Goal: Task Accomplishment & Management: Complete application form

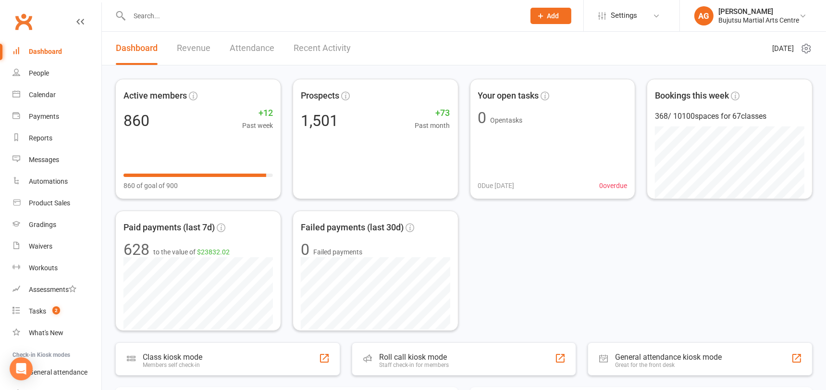
click at [164, 20] on input "text" at bounding box center [322, 15] width 392 height 13
type input "B"
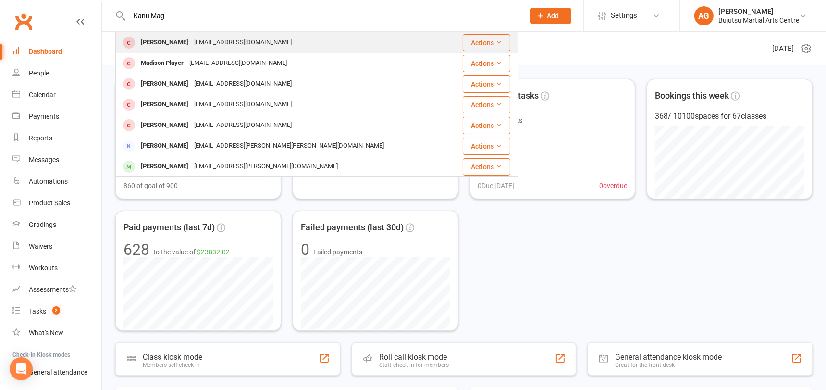
type input "Kanu Mag"
click at [165, 40] on div "Kanu Maggo" at bounding box center [164, 43] width 53 height 14
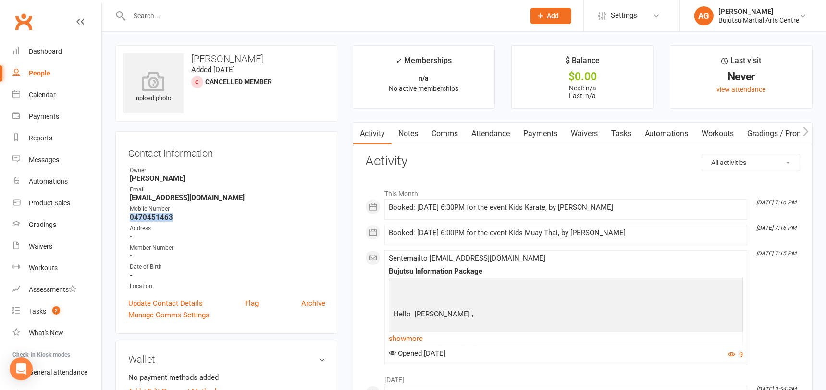
drag, startPoint x: 174, startPoint y: 216, endPoint x: 126, endPoint y: 216, distance: 47.6
click at [128, 216] on li "Mobile Number 0470451463" at bounding box center [226, 212] width 197 height 17
copy strong "0470451463"
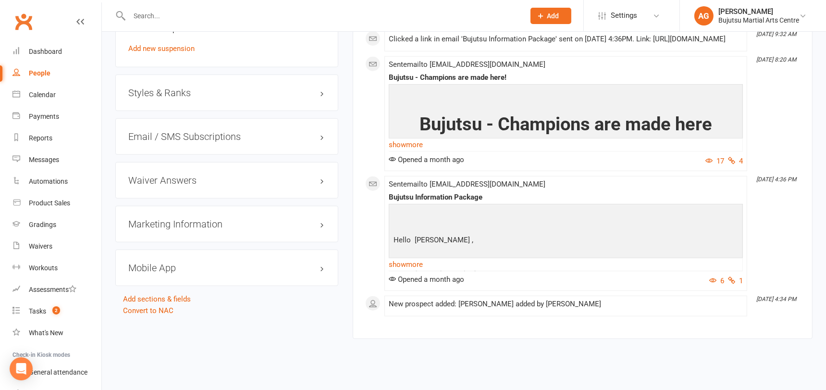
scroll to position [914, 0]
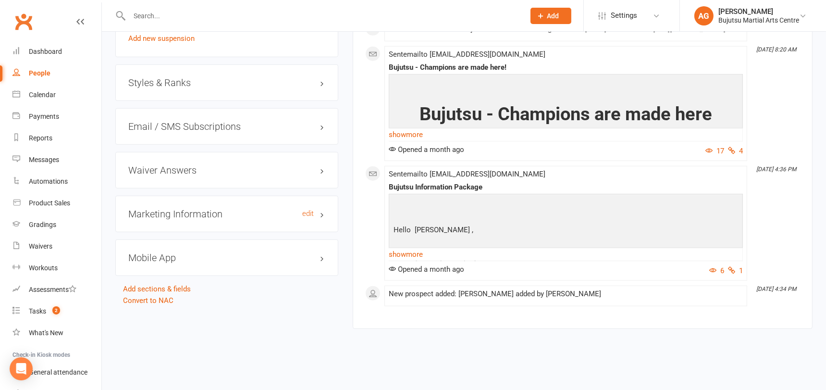
click at [176, 209] on h3 "Marketing Information edit" at bounding box center [226, 214] width 197 height 11
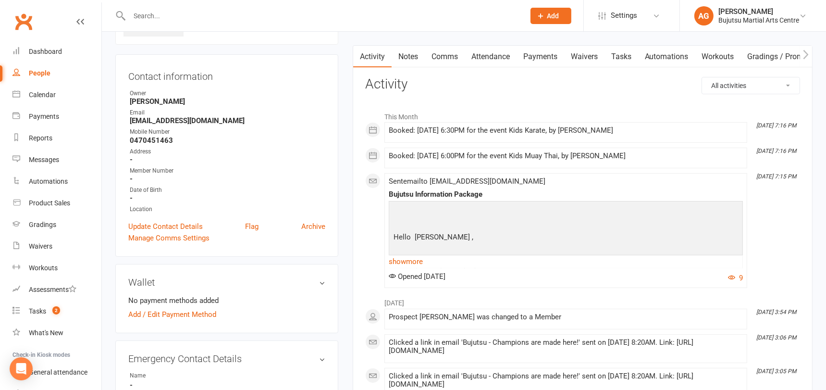
scroll to position [81, 0]
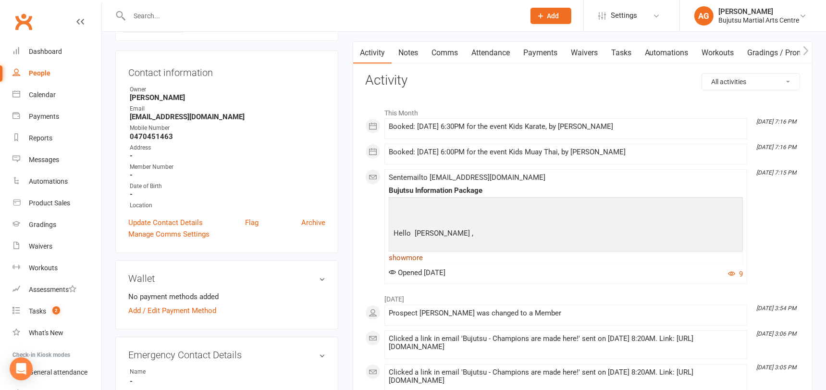
click at [413, 258] on link "show more" at bounding box center [566, 257] width 354 height 13
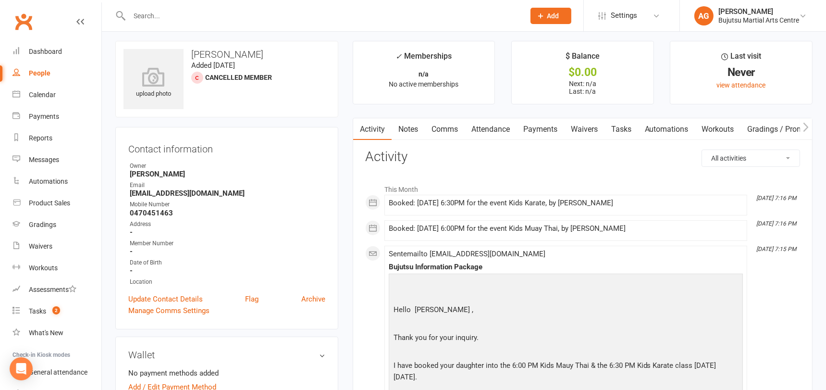
scroll to position [0, 0]
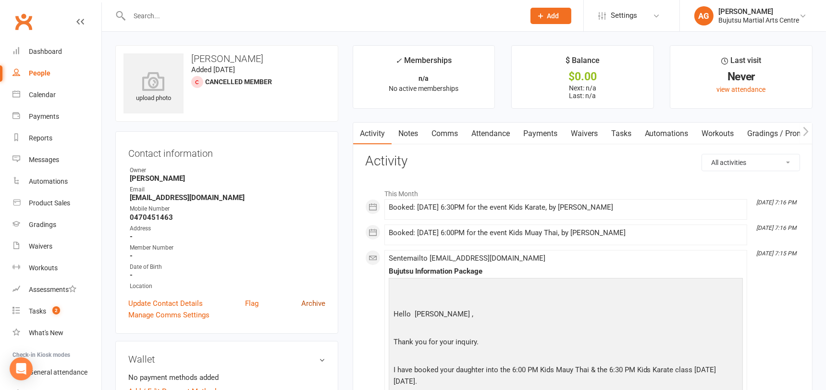
click at [318, 301] on link "Archive" at bounding box center [313, 304] width 24 height 12
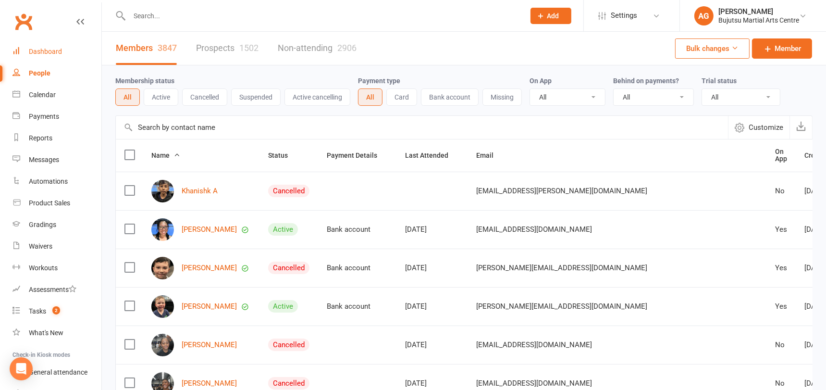
click at [47, 51] on div "Dashboard" at bounding box center [45, 52] width 33 height 8
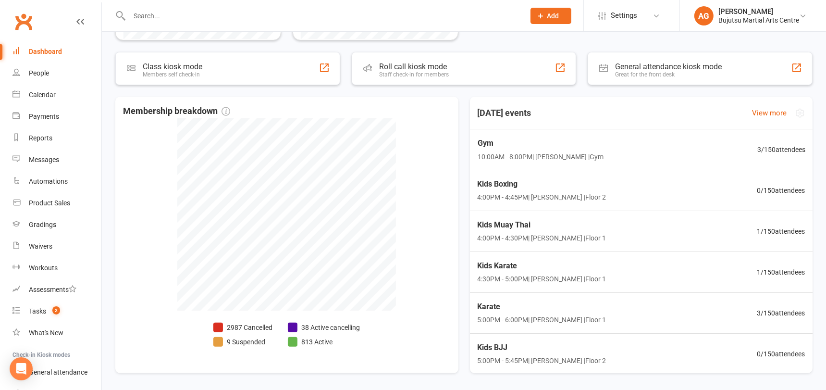
scroll to position [324, 0]
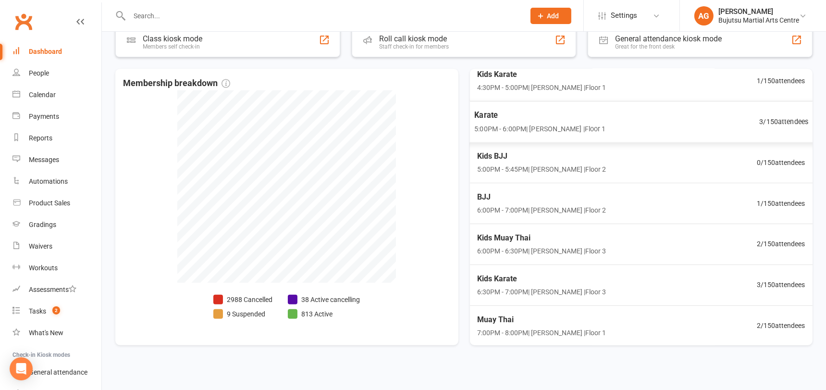
scroll to position [324, 0]
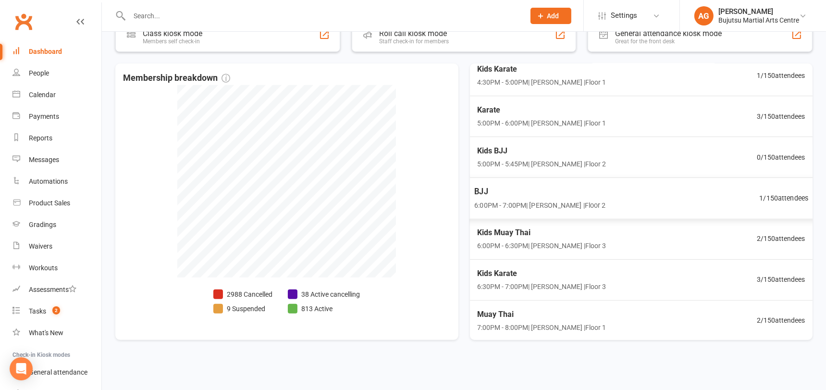
click at [780, 195] on span "1 / 150 attendees" at bounding box center [784, 197] width 49 height 11
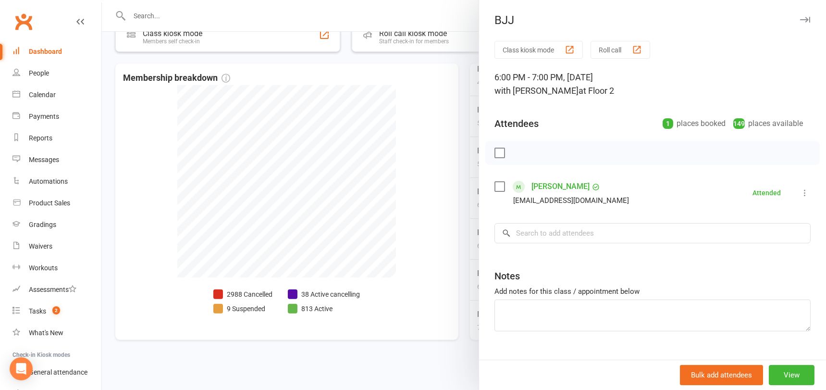
click at [426, 182] on div at bounding box center [464, 195] width 725 height 390
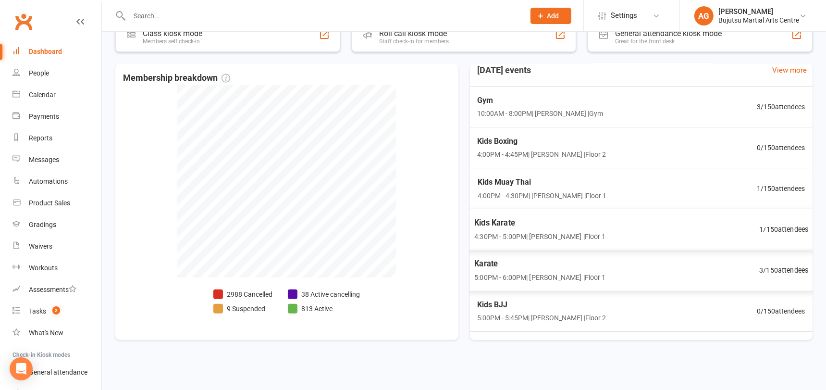
scroll to position [0, 0]
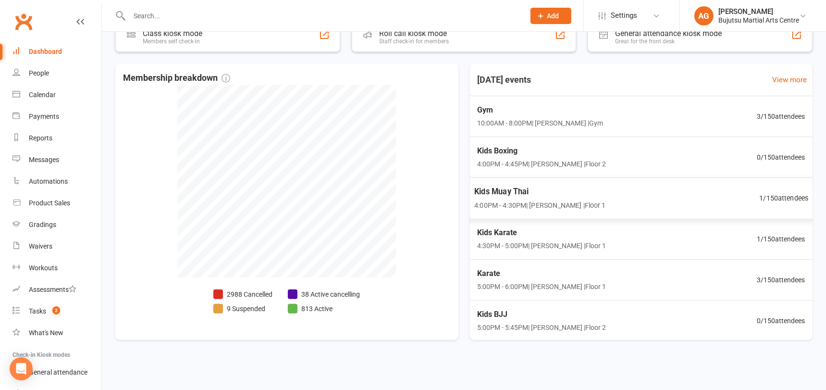
click at [778, 197] on span "1 / 150 attendees" at bounding box center [784, 197] width 49 height 11
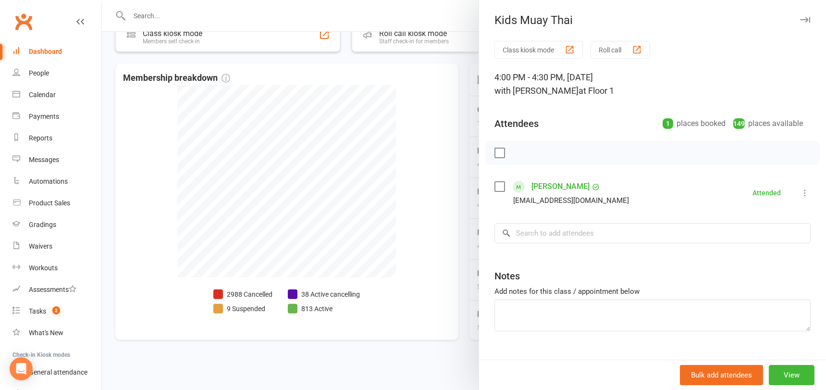
click at [386, 151] on div at bounding box center [464, 195] width 725 height 390
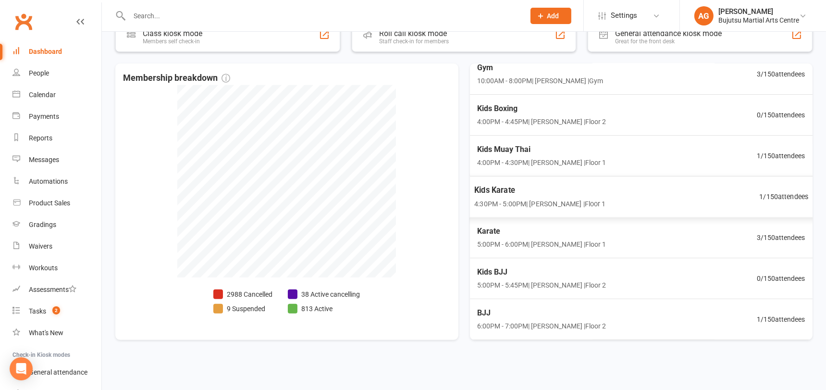
click at [781, 195] on span "1 / 150 attendees" at bounding box center [784, 196] width 49 height 11
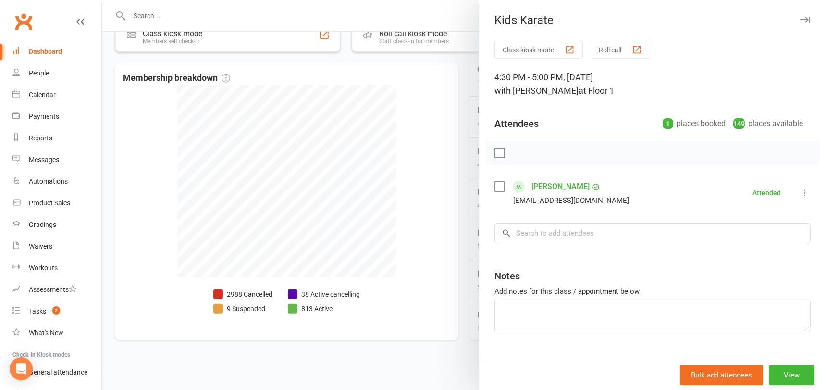
click at [426, 169] on div at bounding box center [464, 195] width 725 height 390
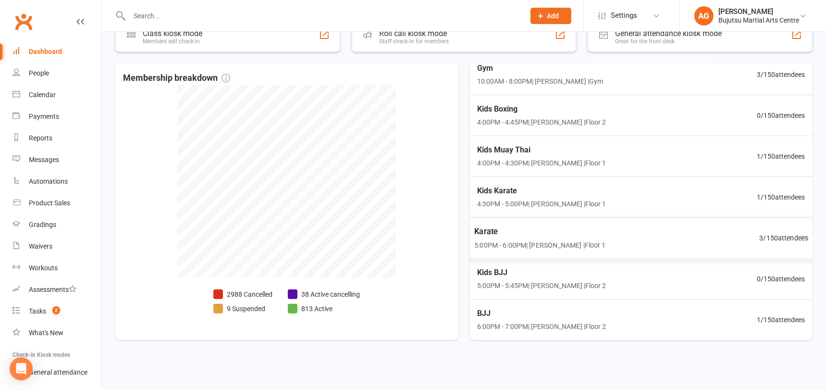
click at [793, 236] on span "3 / 150 attendees" at bounding box center [784, 237] width 49 height 11
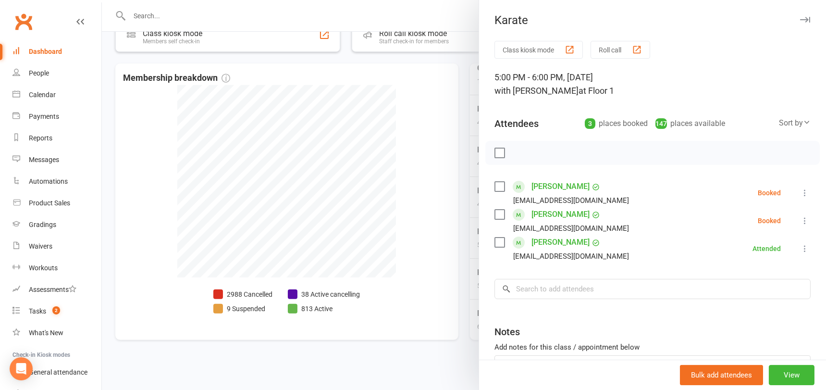
click at [413, 182] on div at bounding box center [464, 195] width 725 height 390
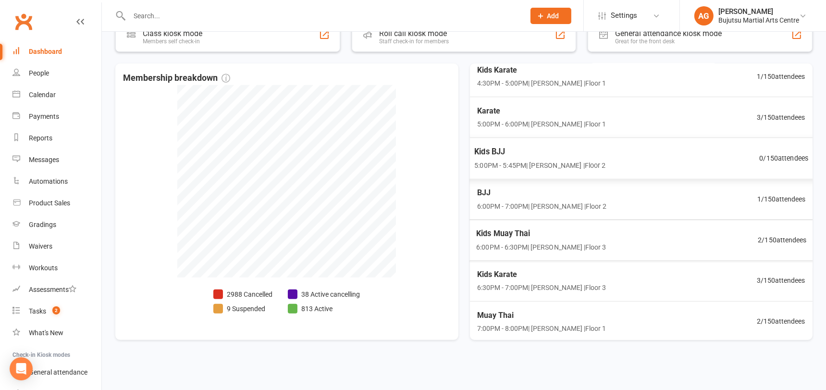
scroll to position [163, 0]
click at [782, 237] on span "2 / 150 attendees" at bounding box center [784, 238] width 49 height 11
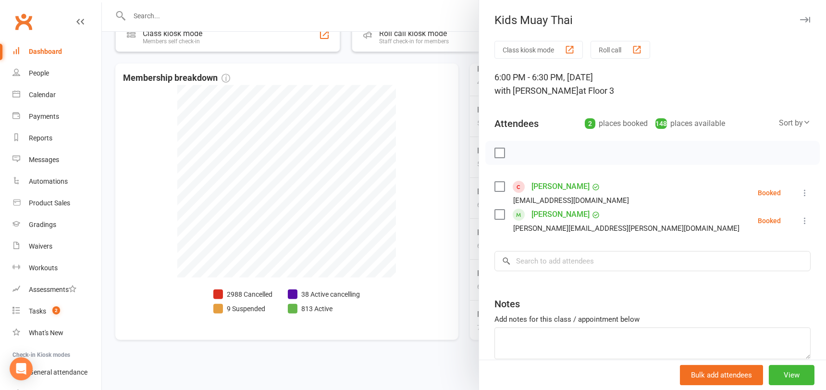
click at [553, 187] on link "Kanu Maggo" at bounding box center [561, 186] width 58 height 15
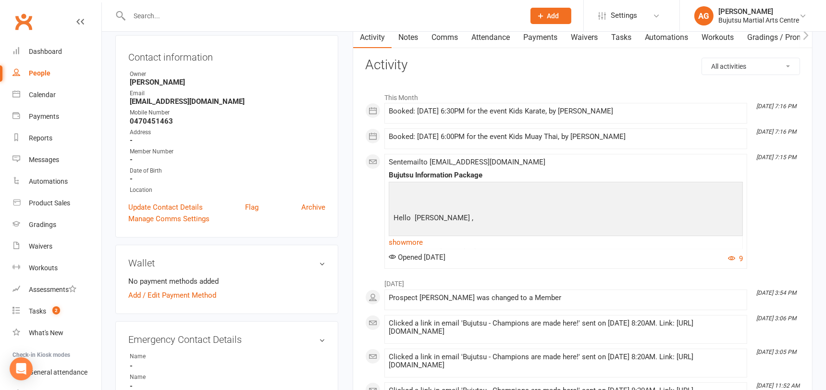
scroll to position [103, 0]
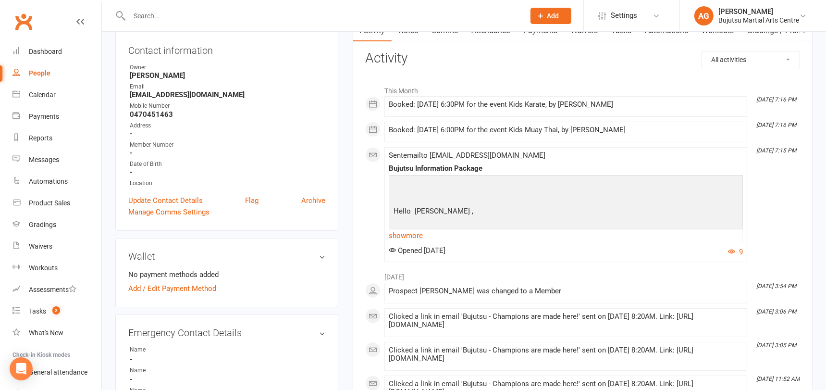
click at [420, 235] on link "show more" at bounding box center [566, 235] width 354 height 13
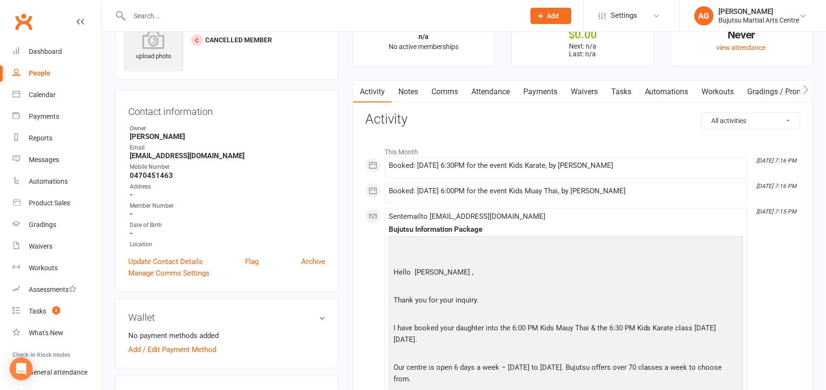
scroll to position [39, 0]
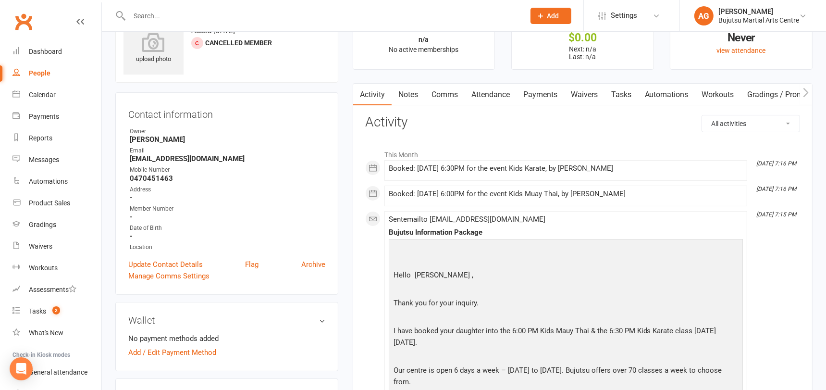
click at [492, 92] on link "Attendance" at bounding box center [491, 95] width 52 height 22
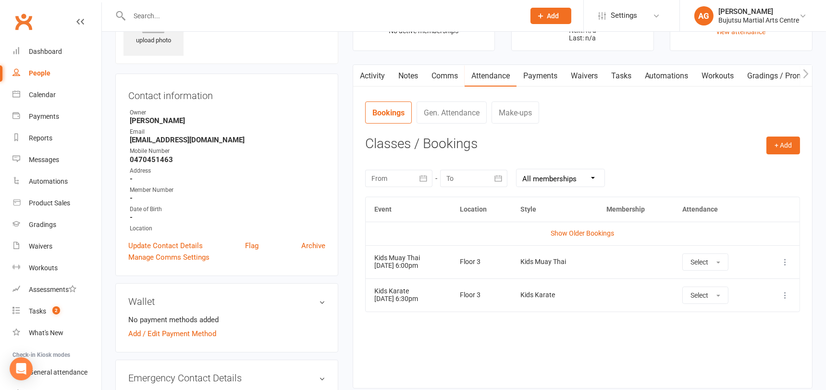
scroll to position [58, 0]
click at [586, 75] on link "Waivers" at bounding box center [584, 75] width 40 height 22
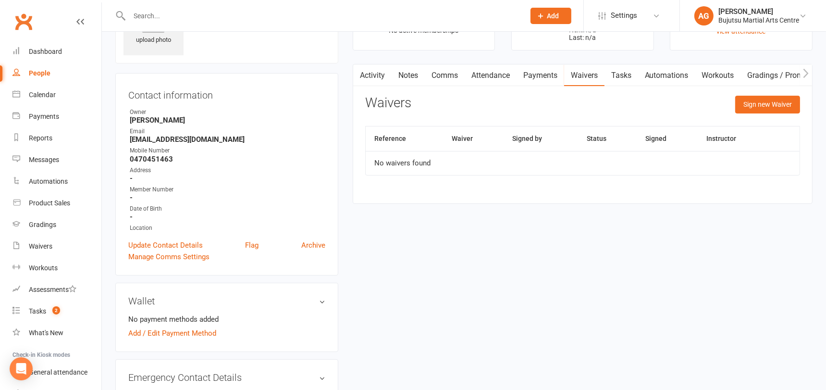
click at [367, 73] on link "Activity" at bounding box center [372, 75] width 38 height 22
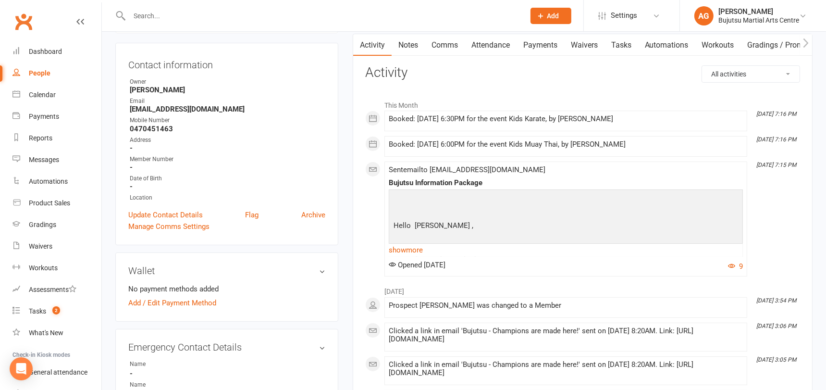
scroll to position [96, 0]
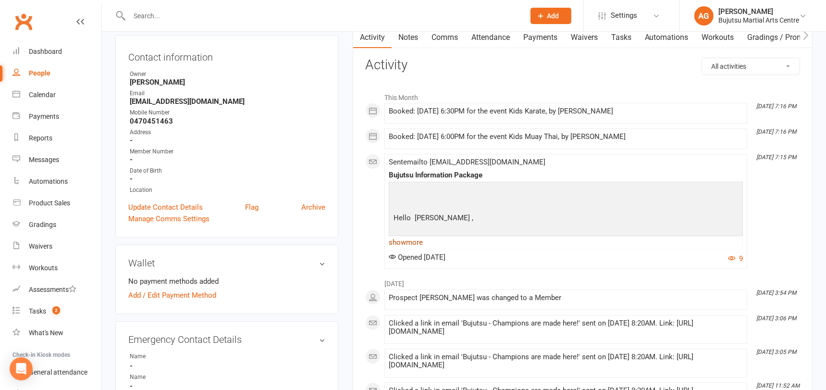
click at [413, 241] on link "show more" at bounding box center [566, 242] width 354 height 13
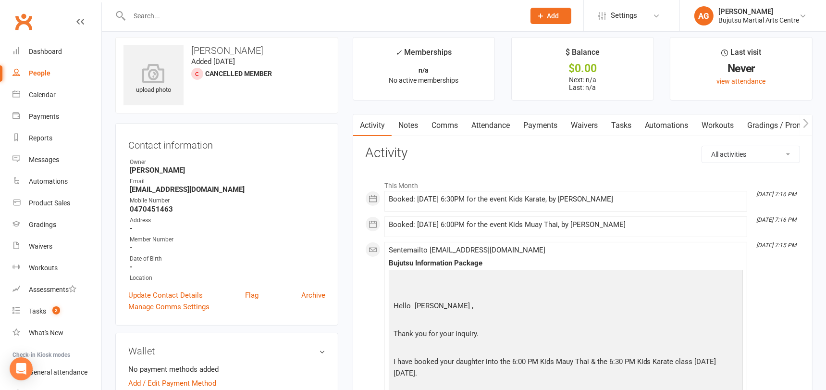
scroll to position [9, 0]
drag, startPoint x: 207, startPoint y: 189, endPoint x: 129, endPoint y: 188, distance: 78.4
click at [129, 188] on li "Email kanu0512@yahoo.com" at bounding box center [226, 184] width 197 height 17
copy strong "kanu0512@yahoo.com"
click at [556, 12] on span "Add" at bounding box center [554, 16] width 12 height 8
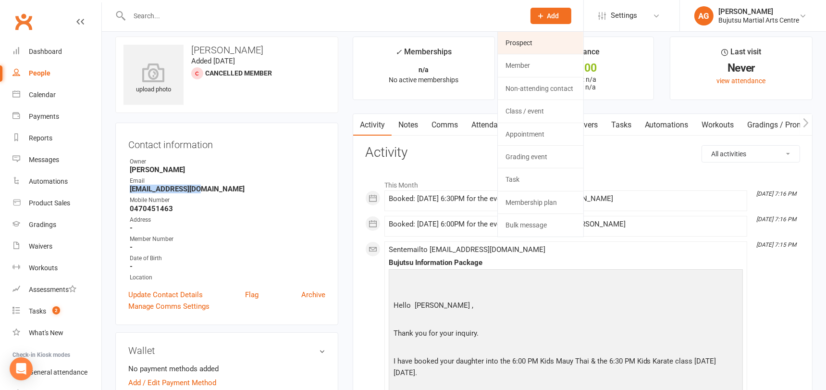
click at [535, 41] on link "Prospect" at bounding box center [541, 43] width 86 height 22
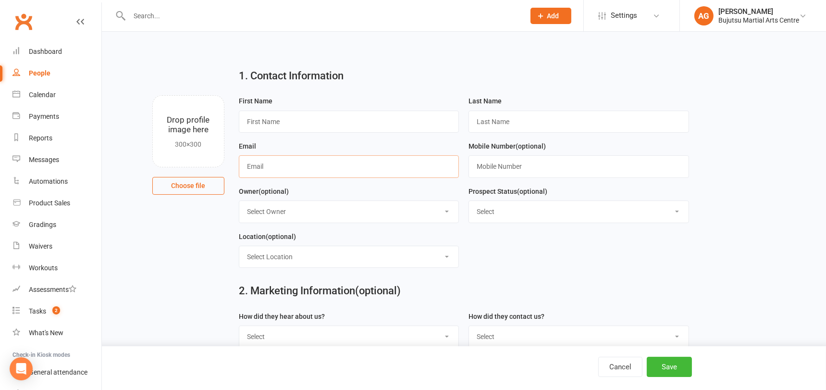
click at [307, 169] on input "text" at bounding box center [349, 166] width 221 height 22
paste input "kanu0512@yahoo.com"
type input "kanu0512@yahoo.com"
click at [525, 169] on input "text" at bounding box center [579, 166] width 221 height 22
paste input "0470451463"
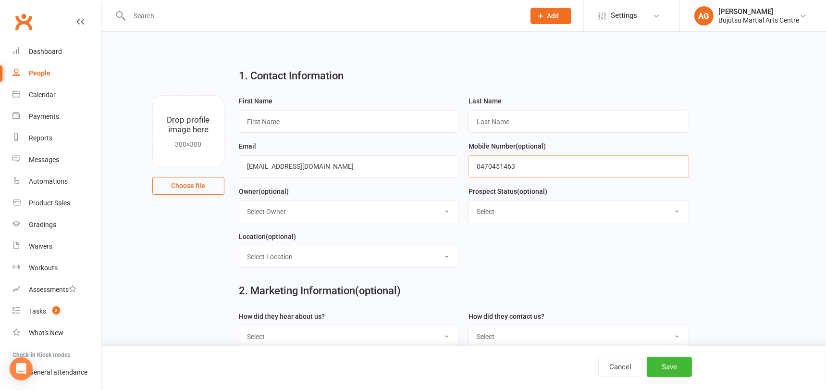
type input "0470451463"
click at [313, 117] on input "text" at bounding box center [349, 122] width 221 height 22
type input "Kanu"
type input "Maggo"
click at [544, 208] on select "Select Initial Inquiry Information Package Sent Free Lesson Booked Follow Up Em…" at bounding box center [579, 211] width 220 height 21
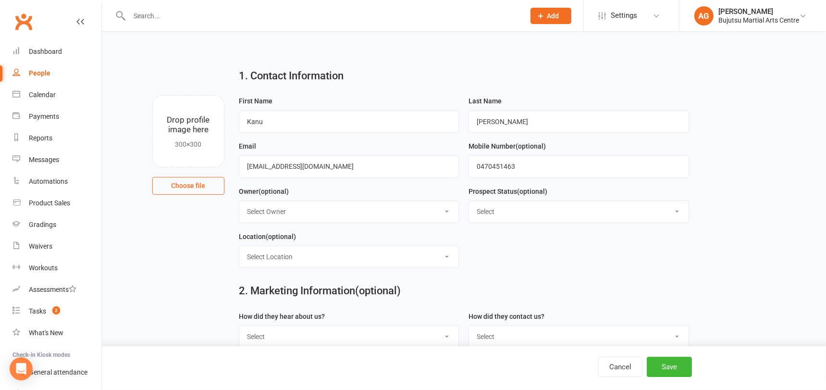
select select "Free Lesson Booked"
click at [469, 201] on select "Select Initial Inquiry Information Package Sent Free Lesson Booked Follow Up Em…" at bounding box center [579, 211] width 220 height 21
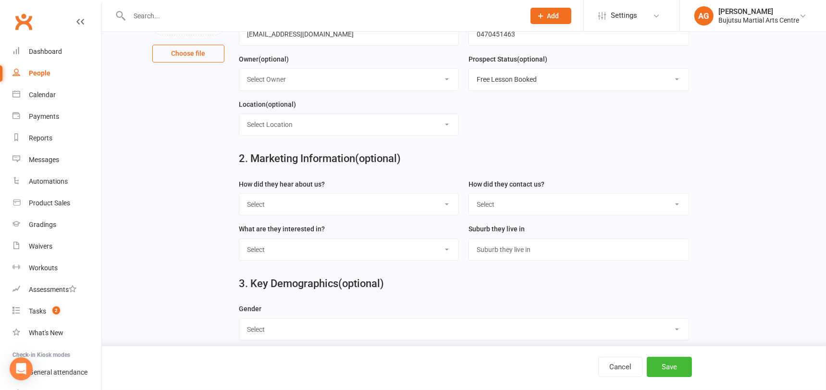
scroll to position [134, 0]
click at [534, 203] on select "Select Phone Email In-Facility Social Media Website Chat" at bounding box center [579, 202] width 220 height 21
select select "Email"
click at [469, 192] on select "Select Phone Email In-Facility Social Media Website Chat" at bounding box center [579, 202] width 220 height 21
click at [514, 250] on input "text" at bounding box center [579, 248] width 221 height 22
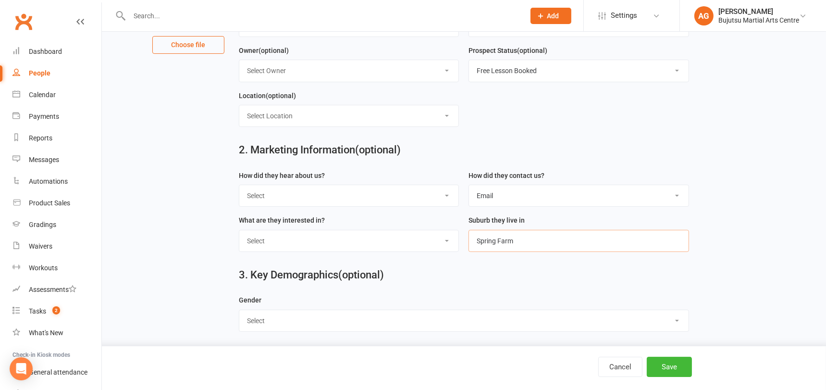
scroll to position [144, 0]
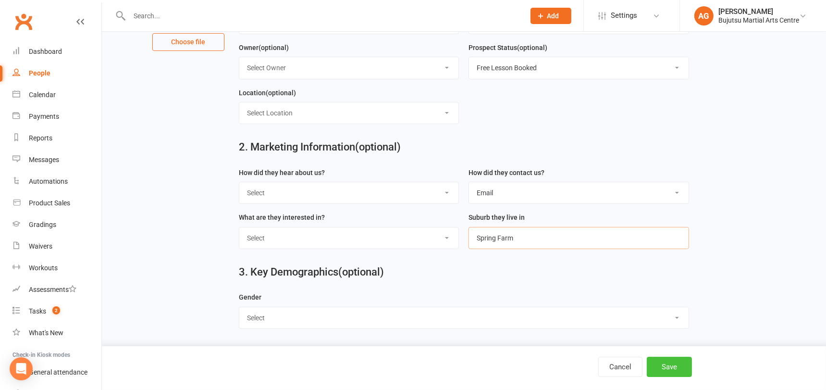
type input "Spring Farm"
click at [676, 363] on button "Save" at bounding box center [669, 367] width 45 height 20
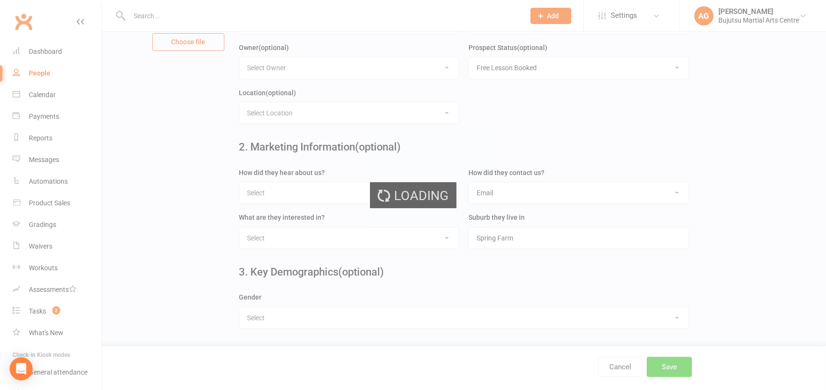
scroll to position [0, 0]
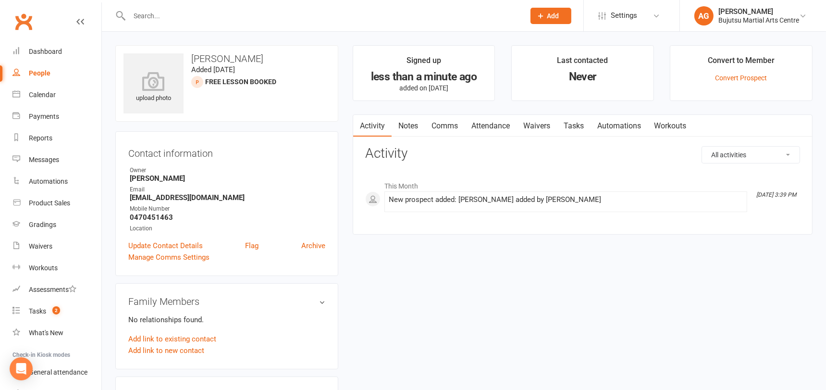
click at [494, 124] on link "Attendance" at bounding box center [491, 126] width 52 height 22
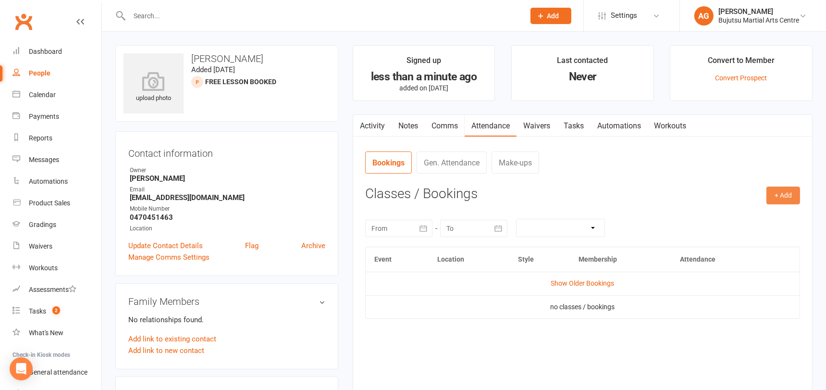
click at [777, 194] on button "+ Add" at bounding box center [784, 195] width 34 height 17
click at [739, 214] on link "Book Event" at bounding box center [752, 217] width 95 height 19
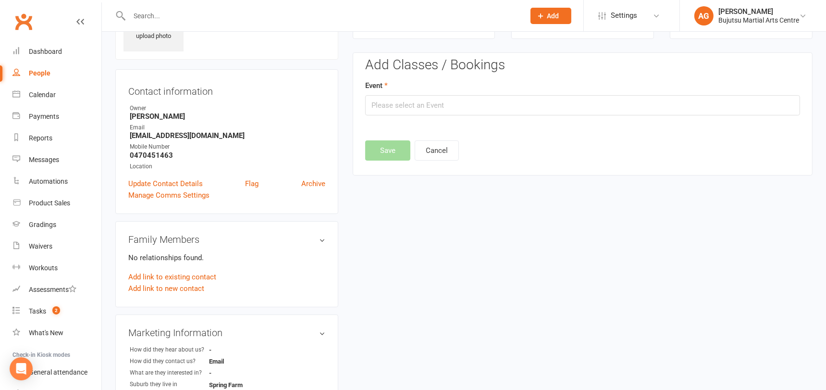
scroll to position [66, 0]
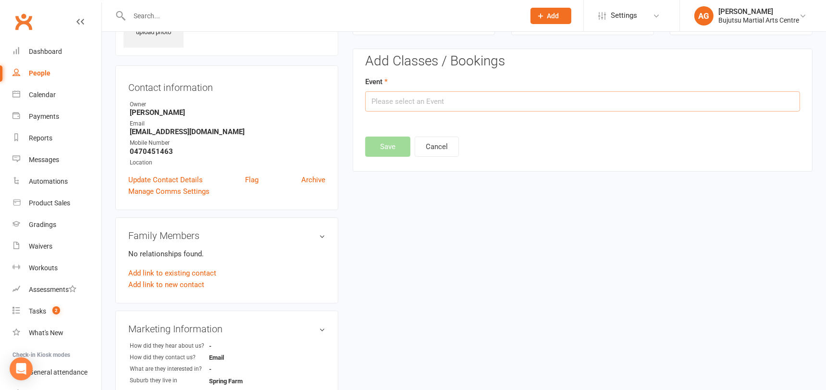
click at [455, 105] on input "text" at bounding box center [582, 101] width 435 height 20
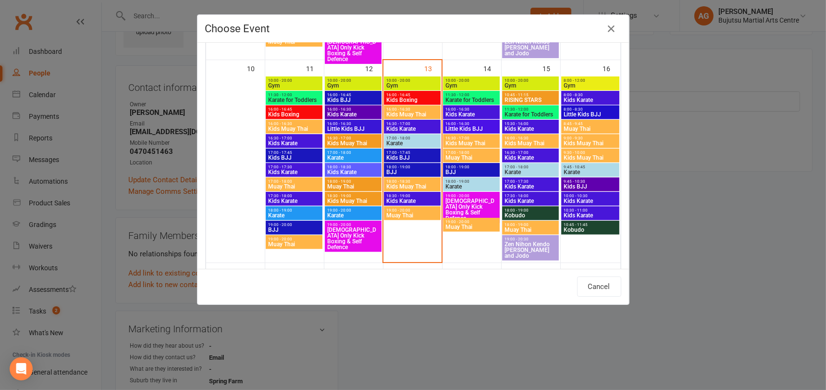
scroll to position [454, 0]
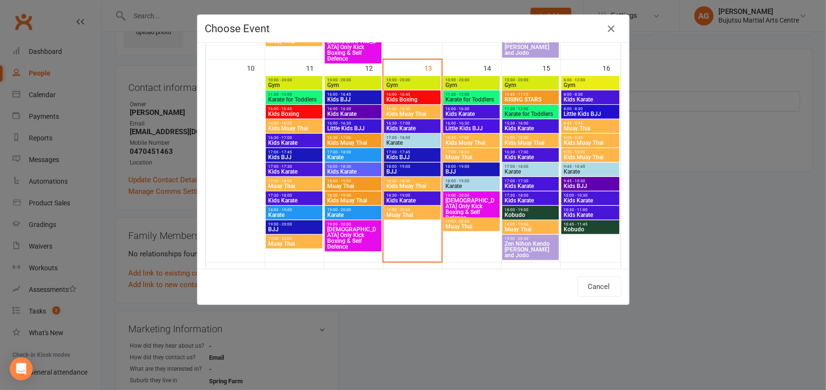
click at [411, 184] on span "Kids Muay Thai" at bounding box center [412, 186] width 53 height 6
type input "Kids Muay Thai - Aug 13, 2025 6:00:00 PM"
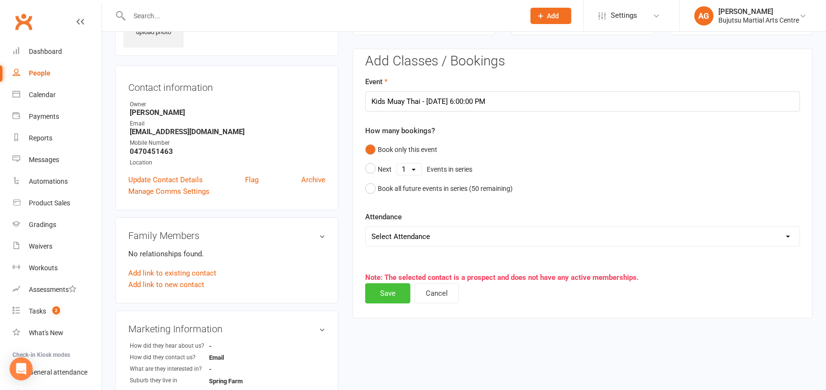
click at [391, 288] on button "Save" at bounding box center [387, 293] width 45 height 20
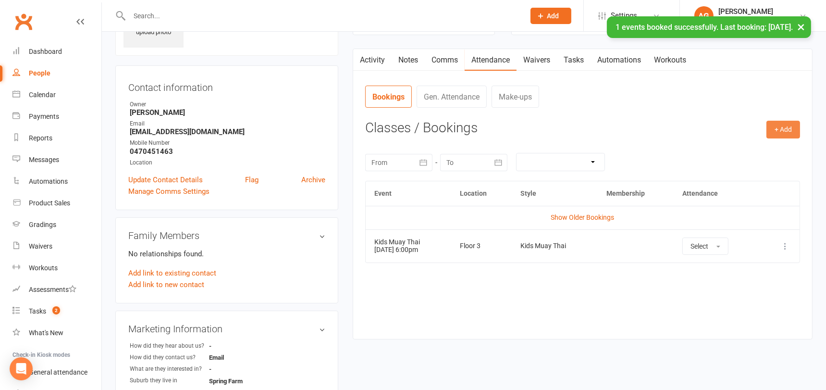
click at [784, 129] on button "+ Add" at bounding box center [784, 129] width 34 height 17
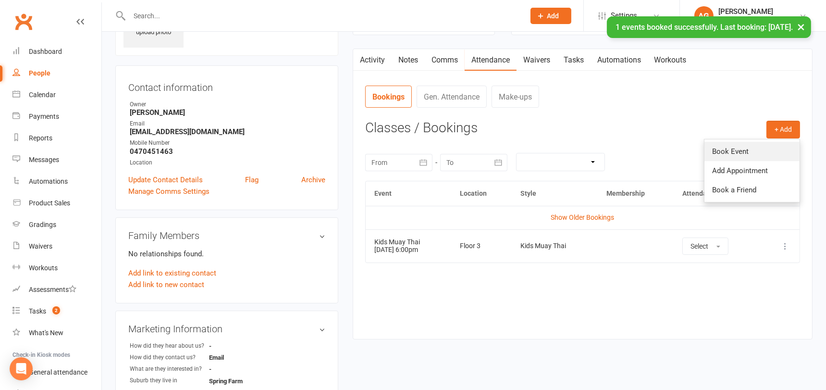
click at [746, 149] on link "Book Event" at bounding box center [752, 151] width 95 height 19
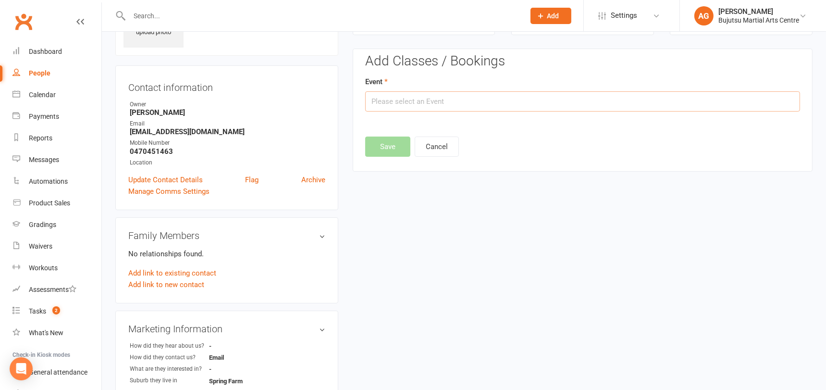
click at [425, 99] on input "text" at bounding box center [582, 101] width 435 height 20
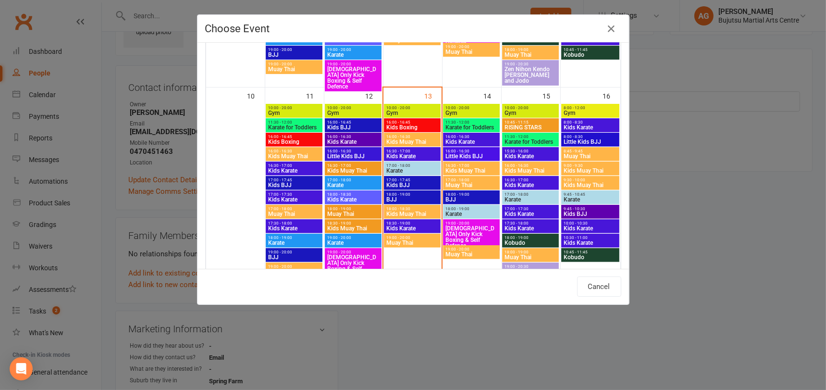
scroll to position [432, 0]
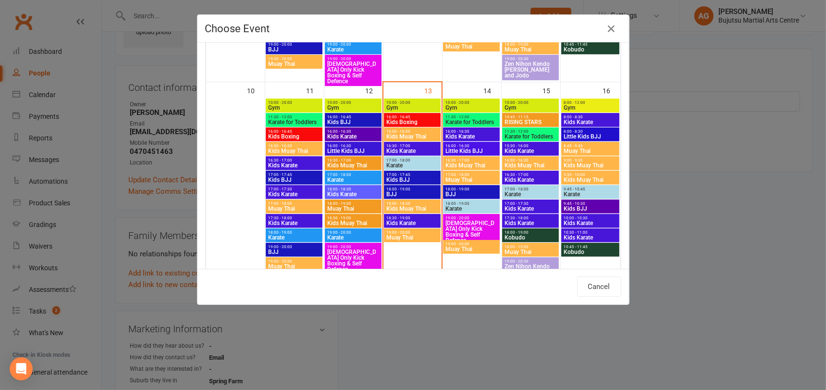
click at [409, 220] on span "Kids Karate" at bounding box center [412, 223] width 53 height 6
type input "Kids Karate - Aug 13, 2025 6:30:00 PM"
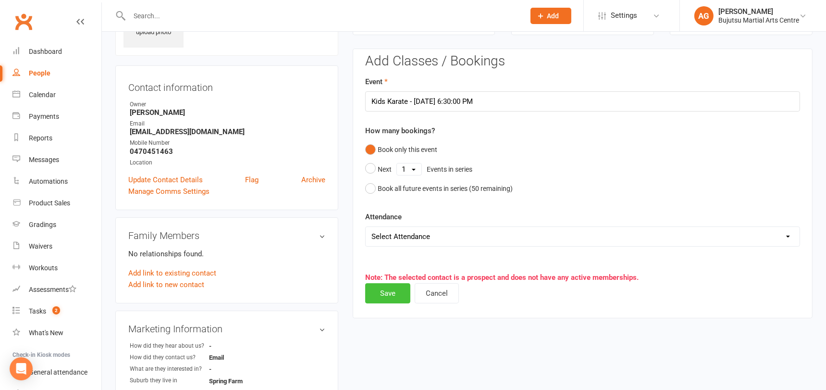
click at [393, 293] on button "Save" at bounding box center [387, 293] width 45 height 20
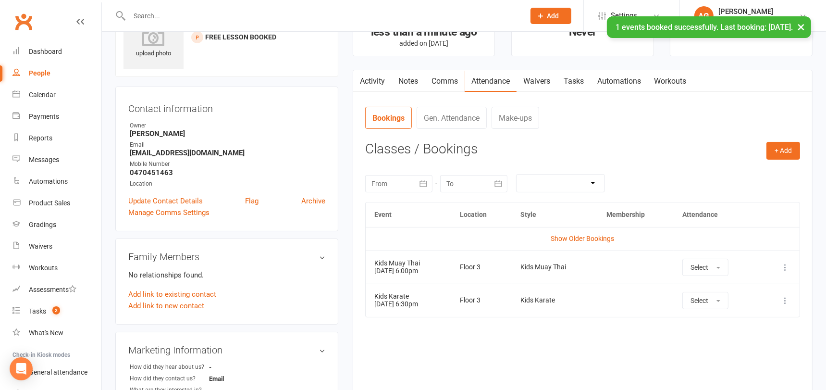
scroll to position [0, 0]
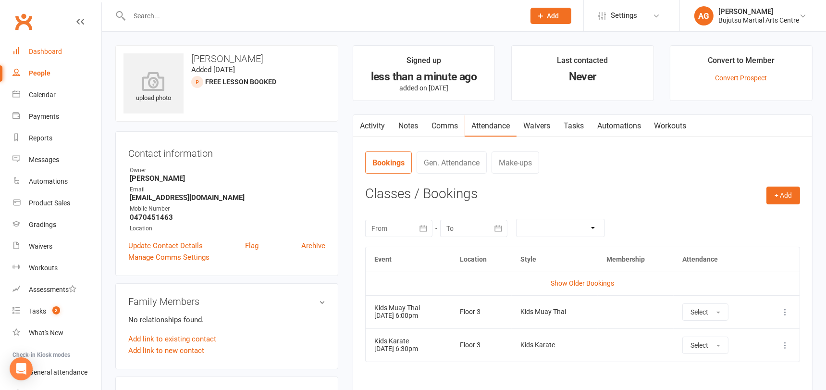
click at [47, 49] on div "Dashboard" at bounding box center [45, 52] width 33 height 8
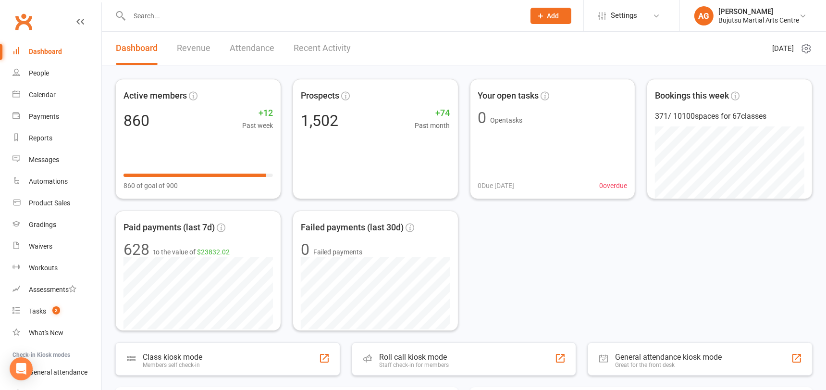
click at [187, 10] on input "text" at bounding box center [322, 15] width 392 height 13
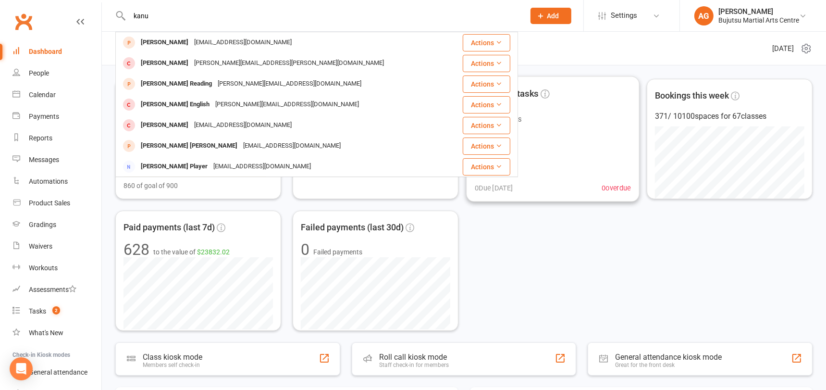
type input "kanu"
drag, startPoint x: 542, startPoint y: 250, endPoint x: 549, endPoint y: 250, distance: 6.7
click at [542, 250] on div "Active members 860 +12 Past week 860 of goal of 900 Prospects 1,502 +74 Past mo…" at bounding box center [464, 205] width 698 height 252
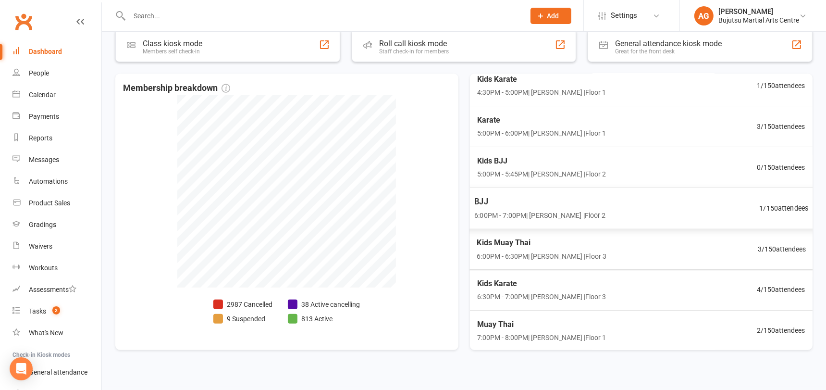
scroll to position [324, 0]
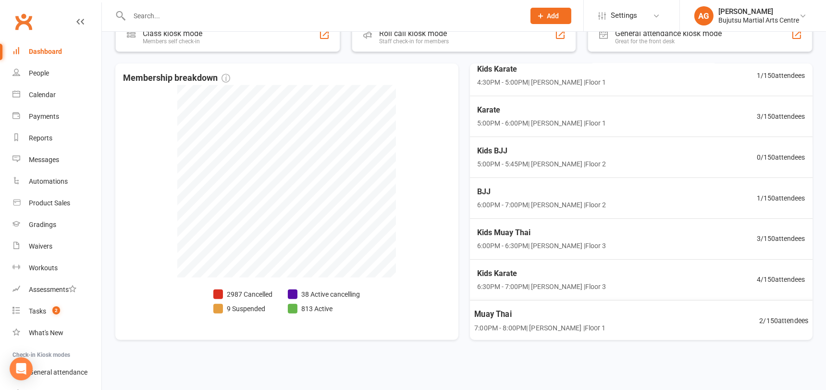
click at [795, 318] on span "2 / 150 attendees" at bounding box center [784, 320] width 49 height 11
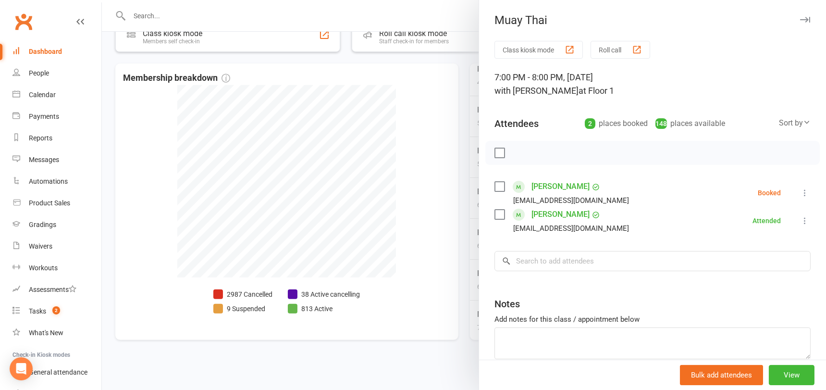
click at [423, 161] on div at bounding box center [464, 195] width 725 height 390
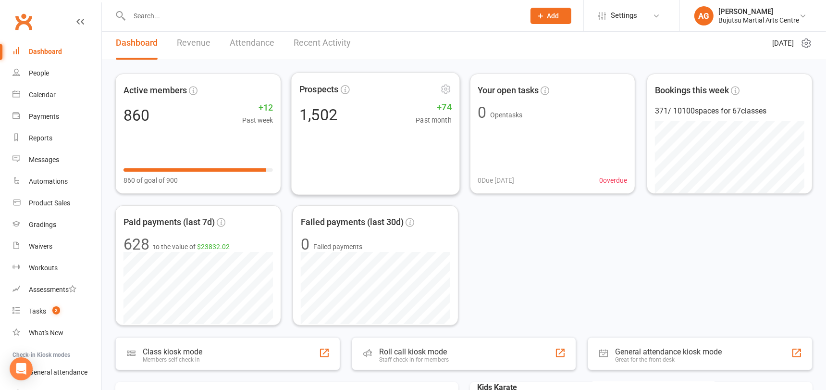
scroll to position [0, 0]
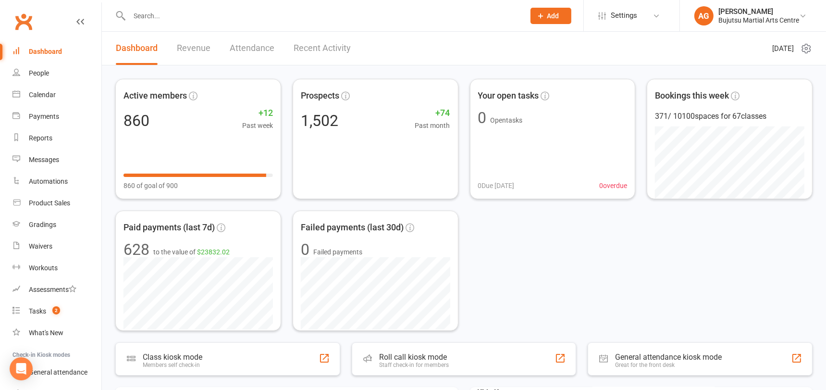
click at [45, 50] on div "Dashboard" at bounding box center [45, 52] width 33 height 8
click at [221, 11] on input "text" at bounding box center [322, 15] width 392 height 13
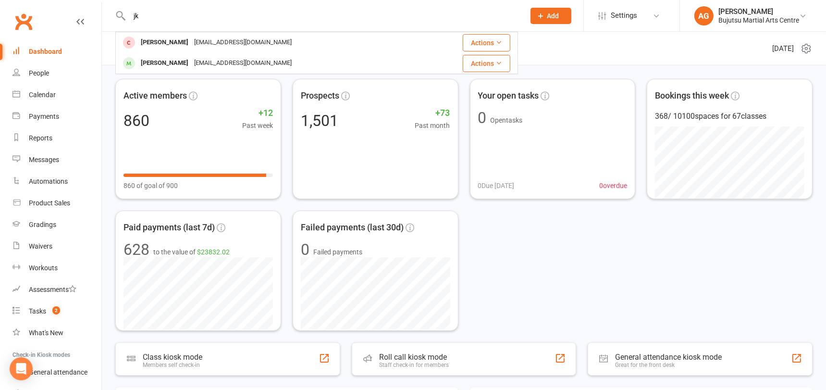
type input "j"
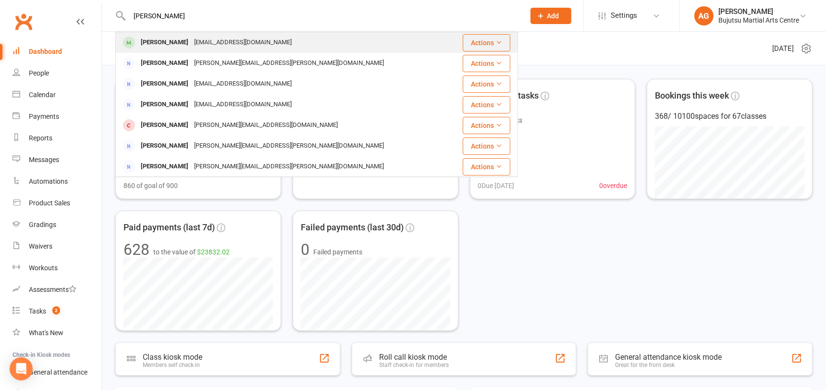
type input "james phy"
click at [198, 45] on div "jaybp11@outlook.com" at bounding box center [242, 43] width 103 height 14
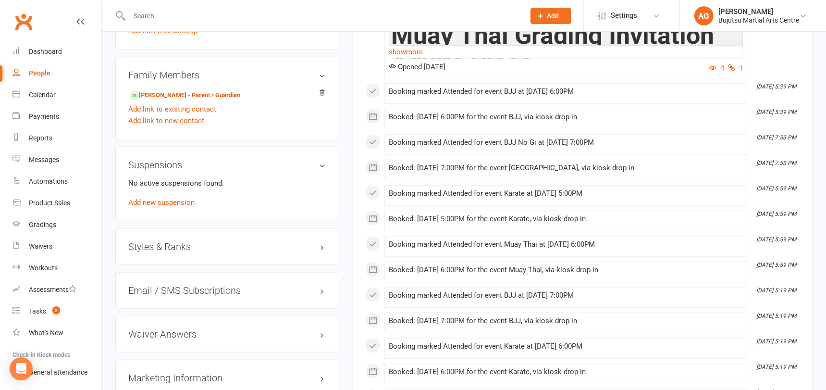
scroll to position [799, 0]
click at [157, 241] on h3 "Styles & Ranks" at bounding box center [226, 246] width 197 height 11
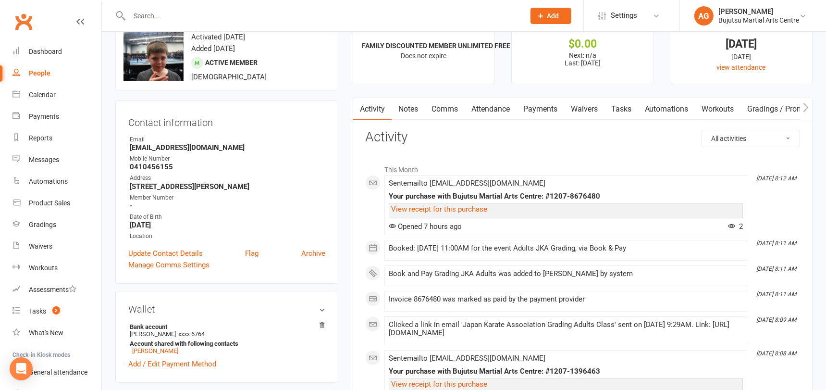
scroll to position [0, 0]
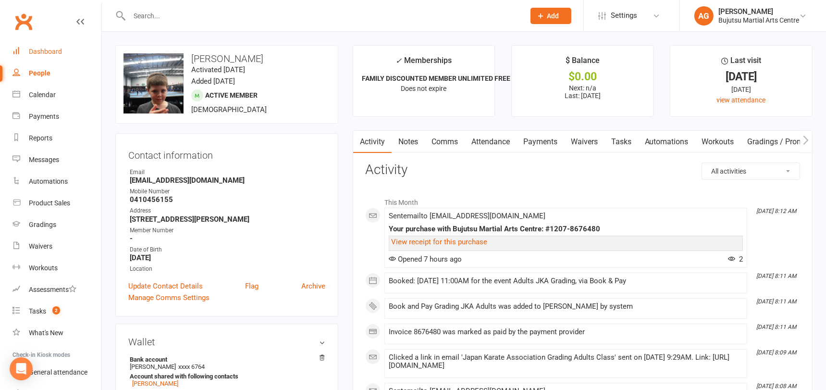
click at [44, 47] on link "Dashboard" at bounding box center [57, 52] width 89 height 22
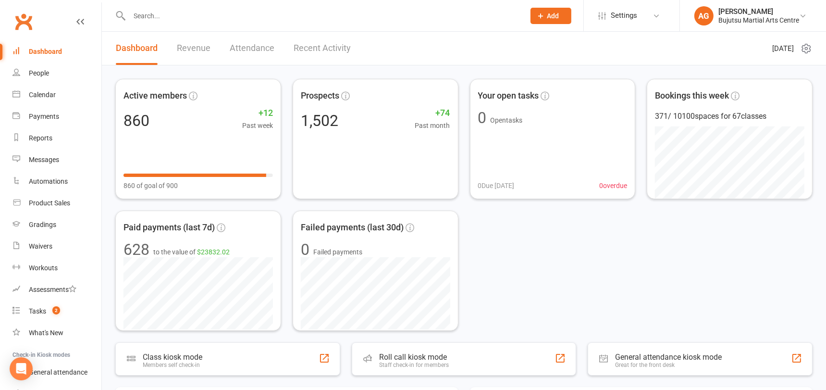
click at [308, 7] on div at bounding box center [316, 15] width 403 height 31
click at [299, 14] on input "text" at bounding box center [322, 15] width 392 height 13
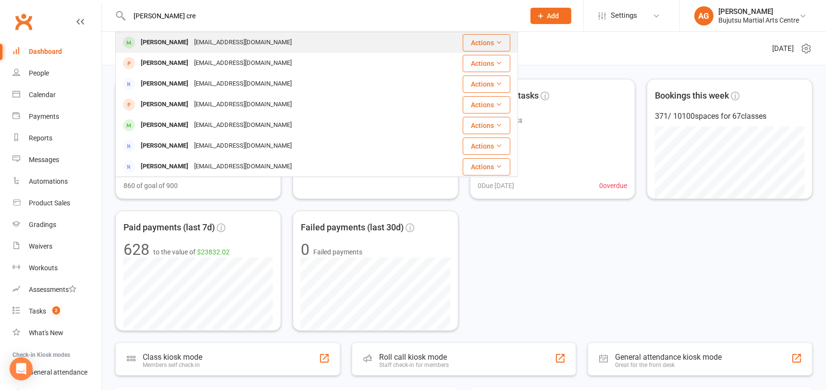
type input "kirston cre"
click at [217, 42] on div "Kirston90@icloud.com" at bounding box center [242, 43] width 103 height 14
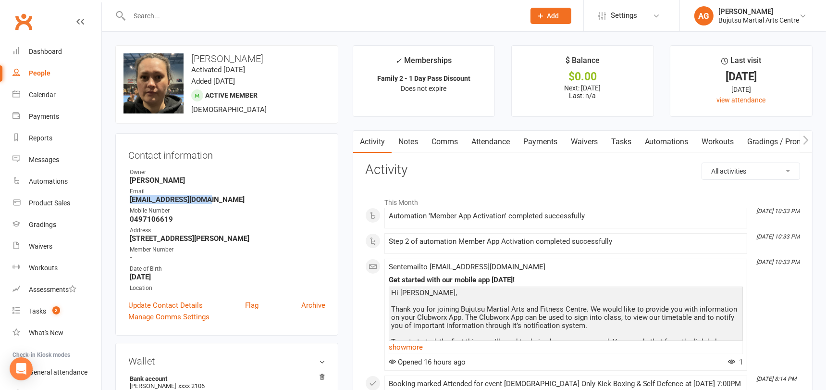
drag, startPoint x: 208, startPoint y: 200, endPoint x: 126, endPoint y: 201, distance: 81.3
click at [127, 201] on div "Contact information Owner Alice Graydon Email Kirston90@icloud.com Mobile Numbe…" at bounding box center [226, 234] width 223 height 202
copy strong "Kirston90@icloud.com"
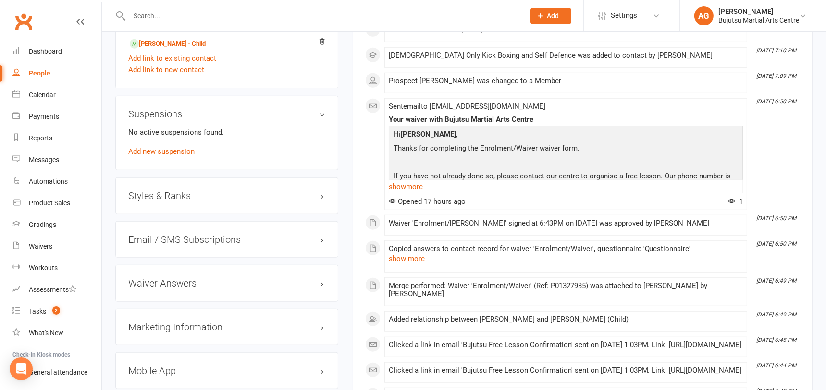
scroll to position [855, 0]
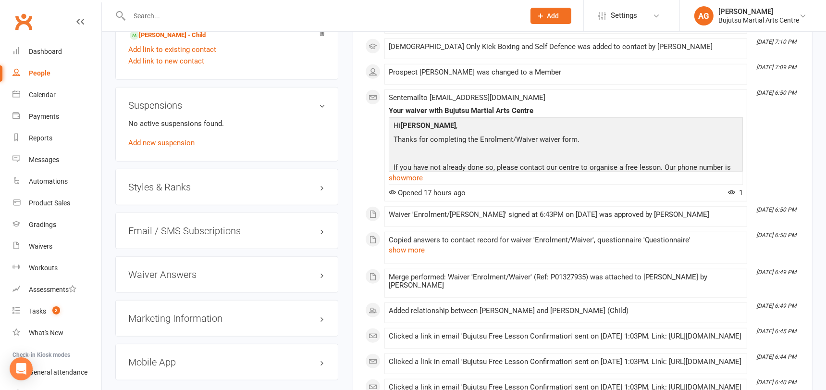
click at [157, 182] on h3 "Styles & Ranks" at bounding box center [226, 187] width 197 height 11
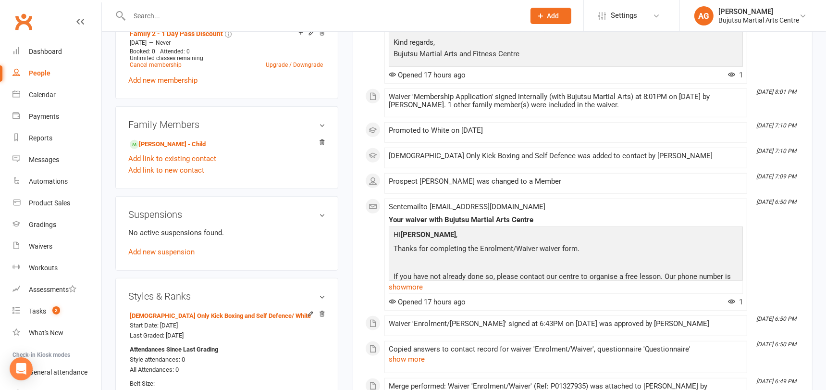
scroll to position [739, 0]
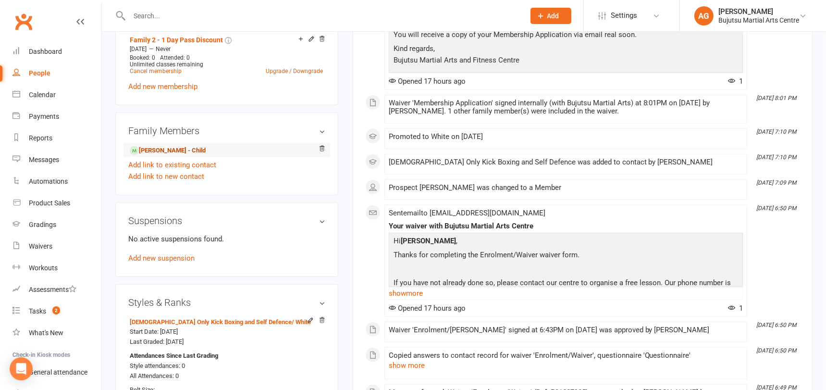
click at [171, 146] on link "Anabelle Tindall - Child" at bounding box center [168, 151] width 76 height 10
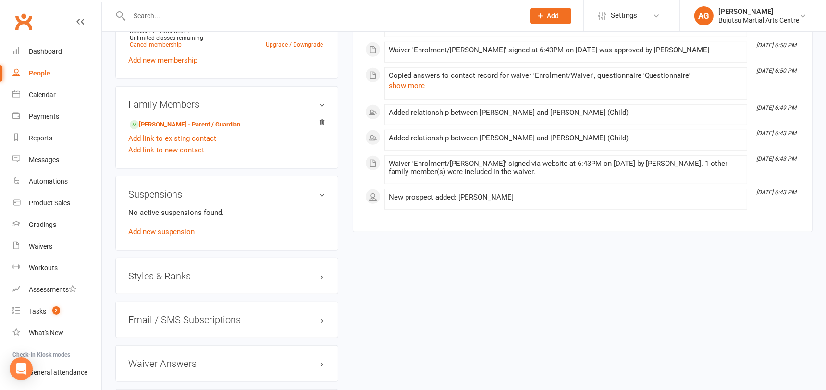
scroll to position [756, 0]
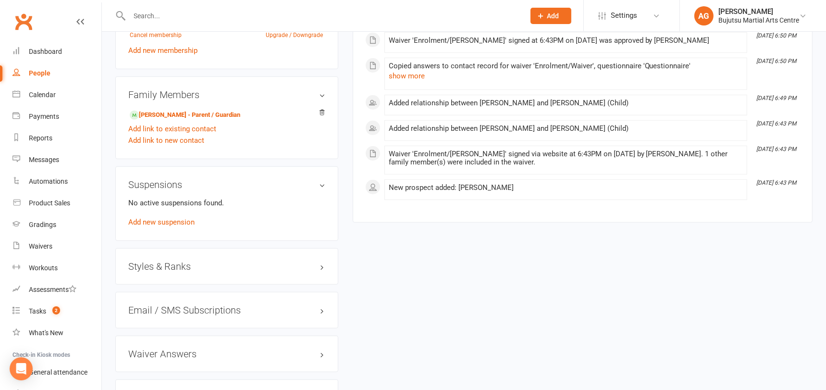
click at [167, 261] on h3 "Styles & Ranks" at bounding box center [226, 266] width 197 height 11
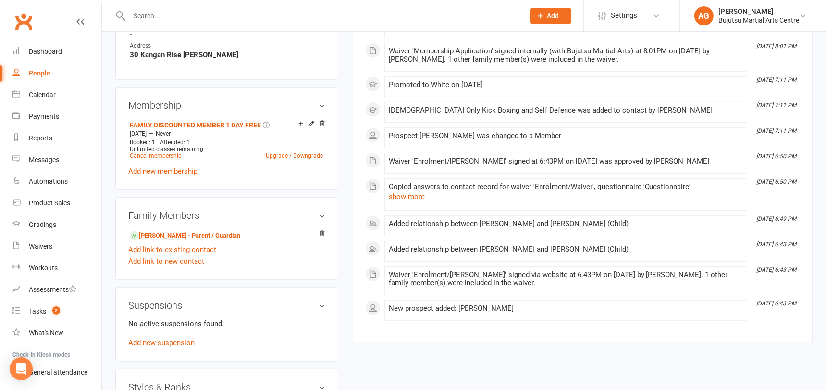
scroll to position [632, 0]
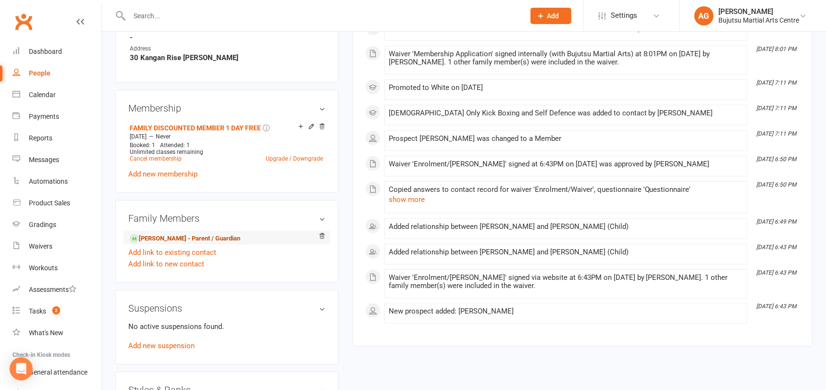
click at [189, 234] on link "Kirston Cremen - Parent / Guardian" at bounding box center [185, 239] width 111 height 10
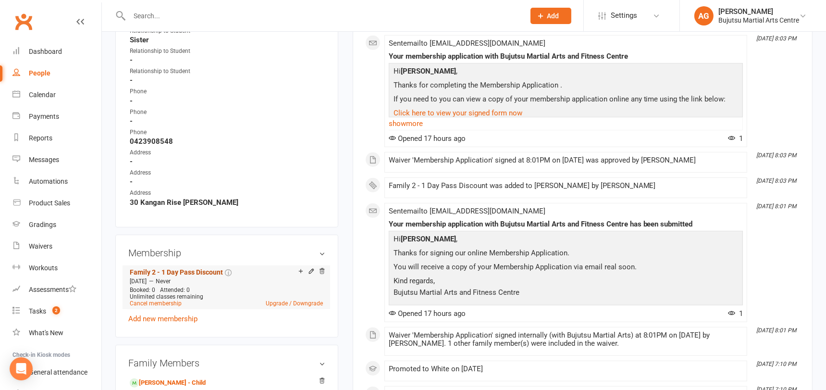
scroll to position [509, 0]
click at [184, 267] on link "Family 2 - 1 Day Pass Discount" at bounding box center [176, 271] width 93 height 8
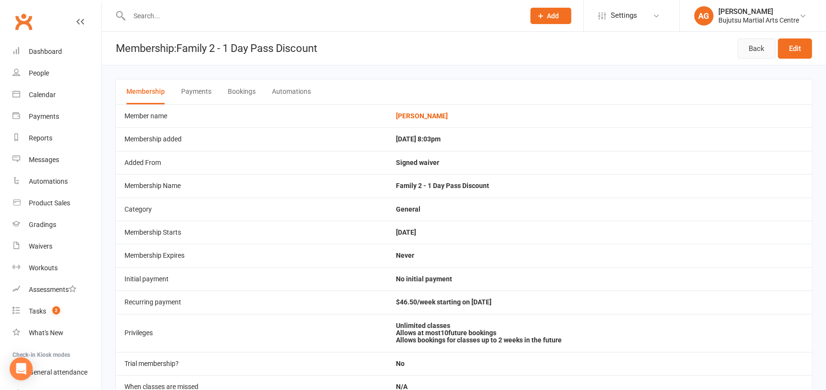
click at [757, 44] on link "Back" at bounding box center [757, 48] width 38 height 20
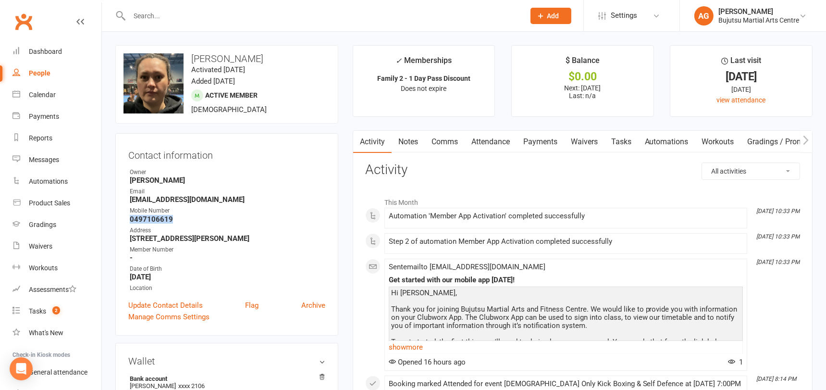
drag, startPoint x: 175, startPoint y: 217, endPoint x: 128, endPoint y: 218, distance: 46.7
click at [128, 218] on li "Mobile Number 0497106619" at bounding box center [226, 214] width 197 height 17
copy strong "0497106619"
click at [167, 15] on input "text" at bounding box center [322, 15] width 392 height 13
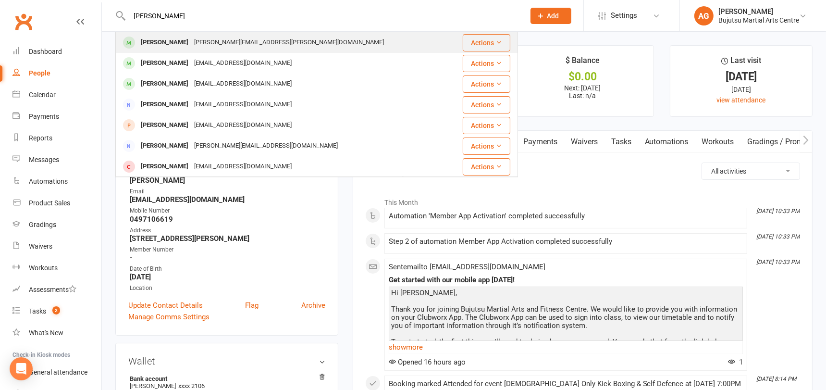
type input "cremen"
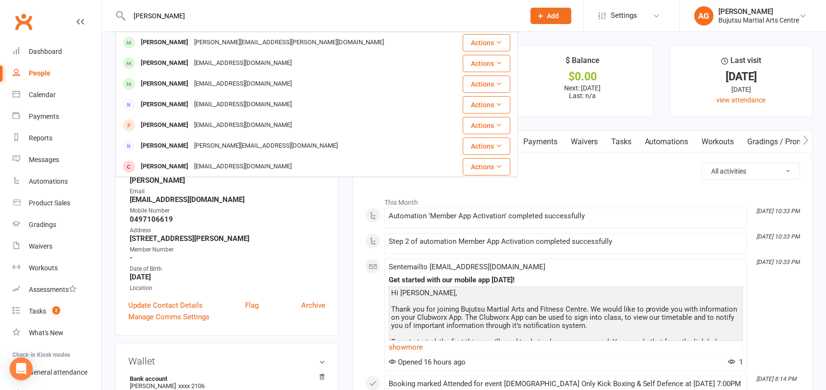
click at [161, 39] on div "Keesha Cremen" at bounding box center [164, 43] width 53 height 14
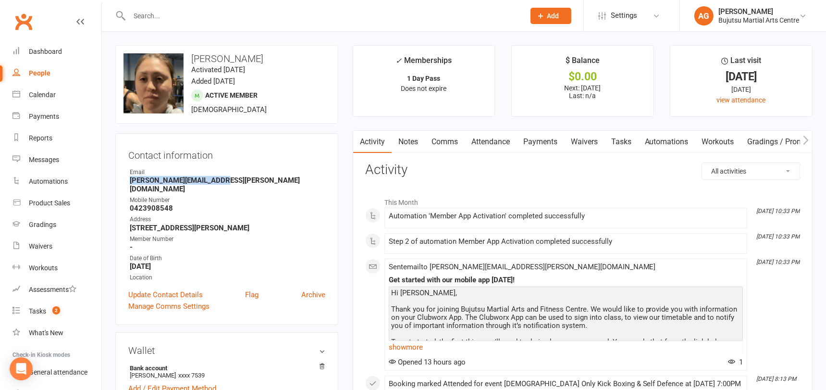
drag, startPoint x: 211, startPoint y: 181, endPoint x: 126, endPoint y: 182, distance: 85.1
click at [126, 182] on div "Contact information Owner Email keesha.cremen@icloud.com Mobile Number 04239085…" at bounding box center [226, 229] width 223 height 192
copy strong "keesha.cremen@icloud.com"
drag, startPoint x: 169, startPoint y: 199, endPoint x: 127, endPoint y: 200, distance: 41.4
click at [128, 200] on li "Mobile Number 0423908548" at bounding box center [226, 204] width 197 height 17
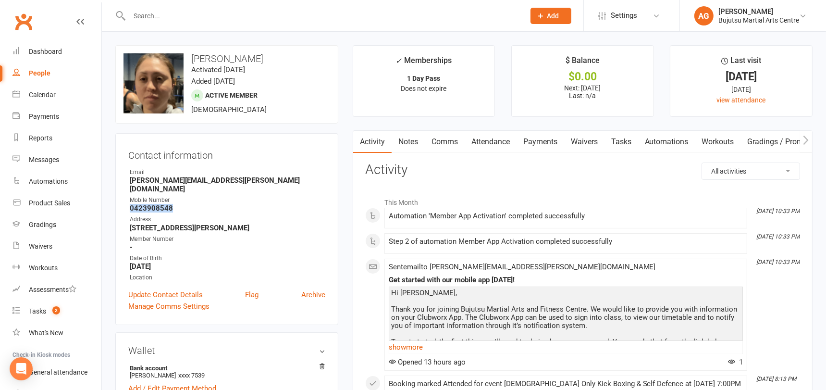
copy strong "0423908548"
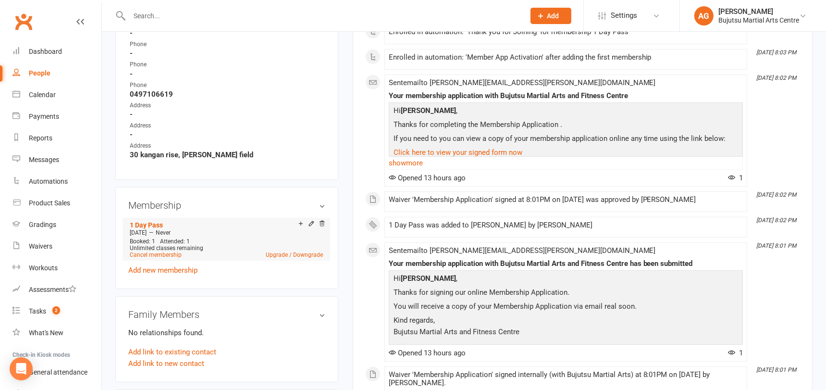
scroll to position [538, 0]
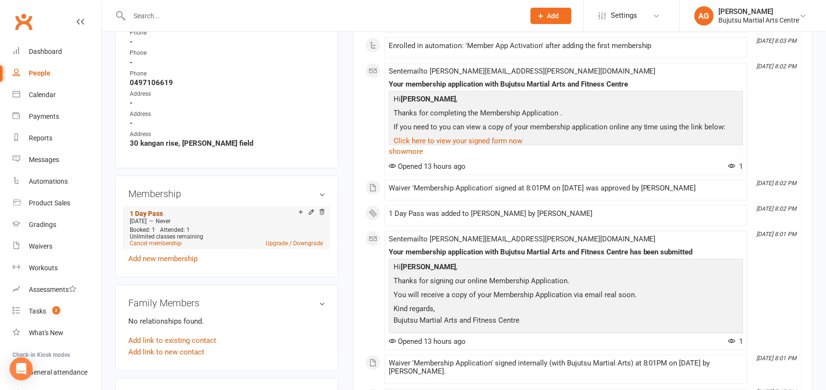
click at [143, 210] on link "1 Day Pass" at bounding box center [146, 214] width 33 height 8
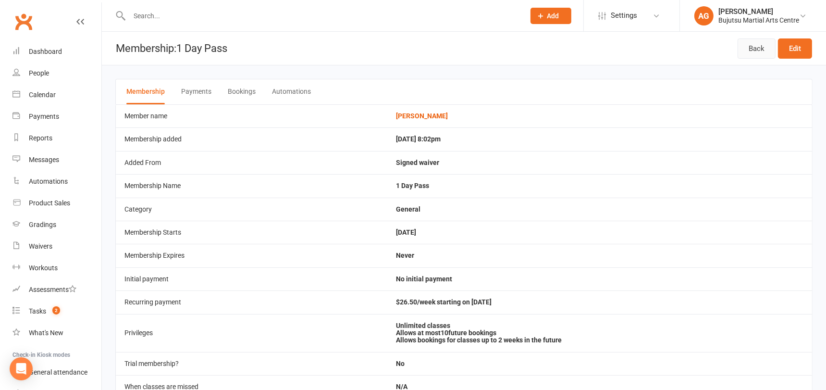
click at [759, 48] on link "Back" at bounding box center [757, 48] width 38 height 20
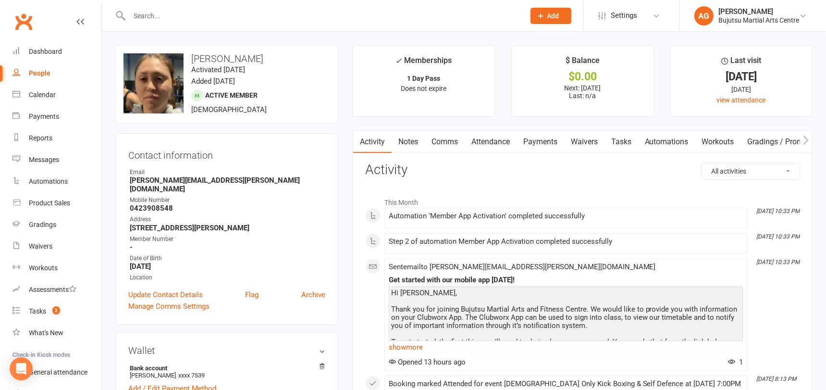
click at [211, 15] on input "text" at bounding box center [322, 15] width 392 height 13
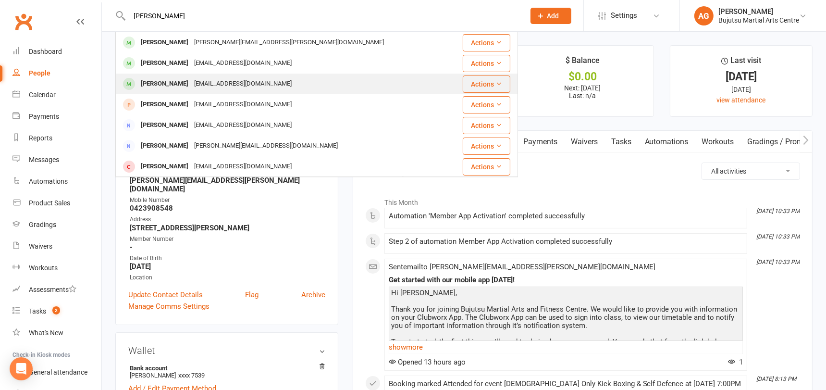
type input "cremen"
click at [189, 82] on div "Bernadette Cremen" at bounding box center [164, 84] width 53 height 14
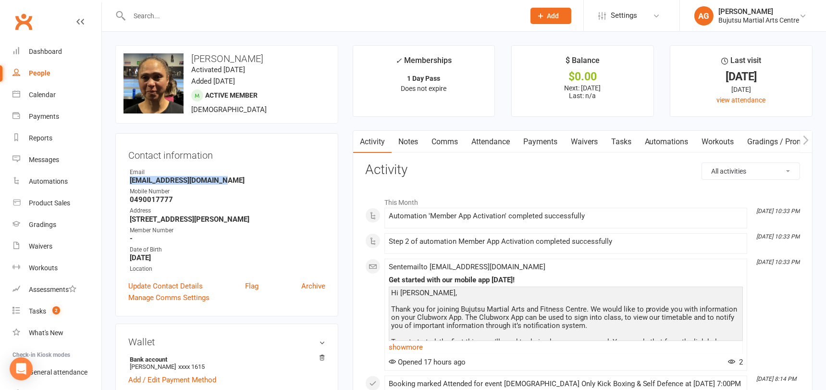
drag, startPoint x: 219, startPoint y: 181, endPoint x: 129, endPoint y: 179, distance: 89.9
click at [129, 179] on li "Email bernadettejess@gmail.com" at bounding box center [226, 176] width 197 height 17
copy strong "bernadettejess@gmail.com"
drag, startPoint x: 172, startPoint y: 198, endPoint x: 123, endPoint y: 197, distance: 49.5
click at [124, 197] on div "Contact information Owner Email bernadettejess@gmail.com Mobile Number 04900177…" at bounding box center [226, 224] width 223 height 183
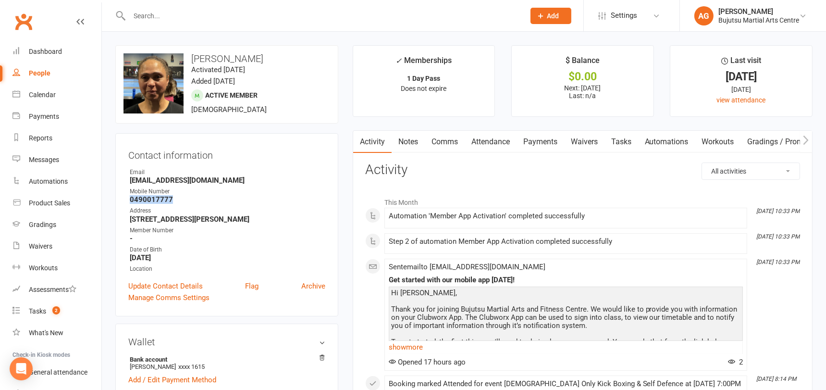
copy strong "0490017777"
click at [268, 19] on input "text" at bounding box center [322, 15] width 392 height 13
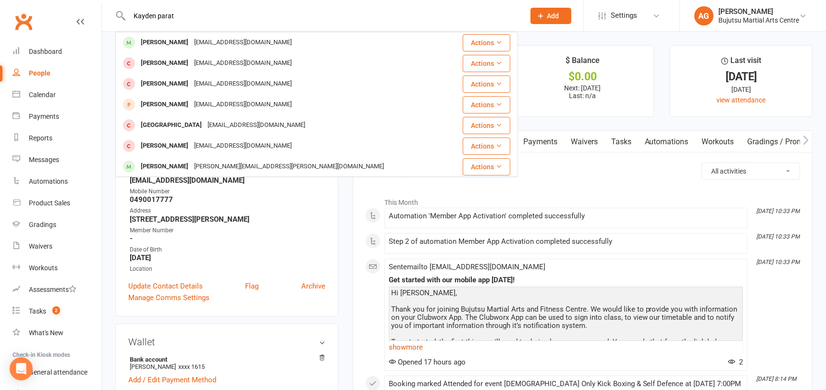
type input "Kayden parat"
click at [250, 42] on div "kaydenparata064@gmail.com" at bounding box center [242, 43] width 103 height 14
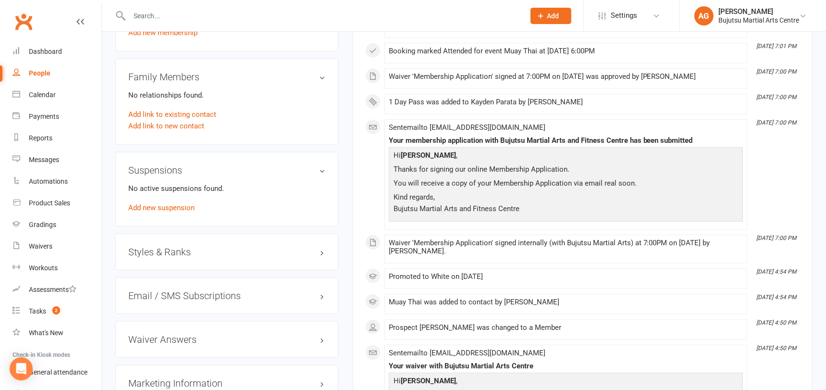
scroll to position [777, 0]
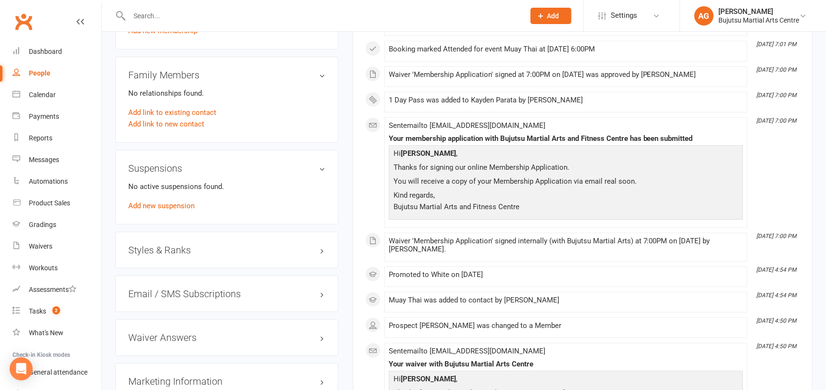
click at [178, 239] on div "Styles & Ranks" at bounding box center [226, 250] width 223 height 37
click at [176, 245] on h3 "Styles & Ranks" at bounding box center [226, 250] width 197 height 11
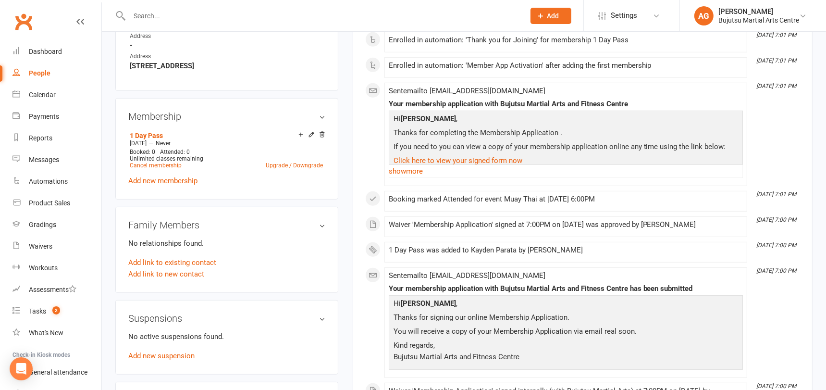
scroll to position [624, 0]
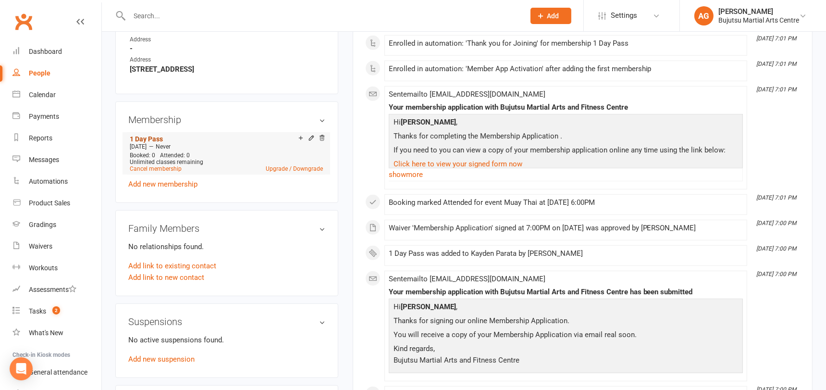
click at [143, 135] on link "1 Day Pass" at bounding box center [146, 139] width 33 height 8
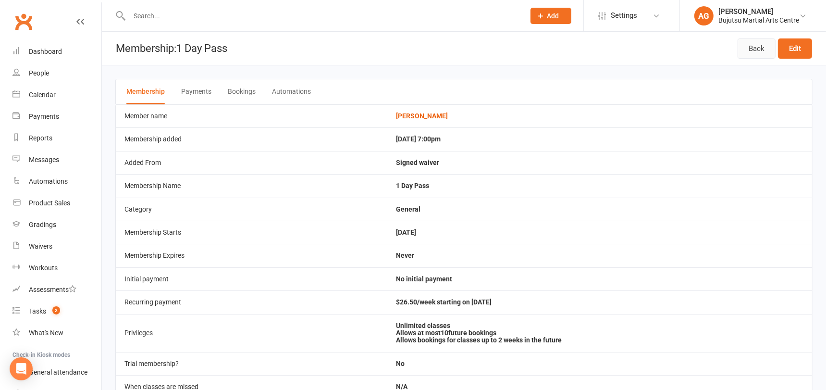
click at [758, 47] on link "Back" at bounding box center [757, 48] width 38 height 20
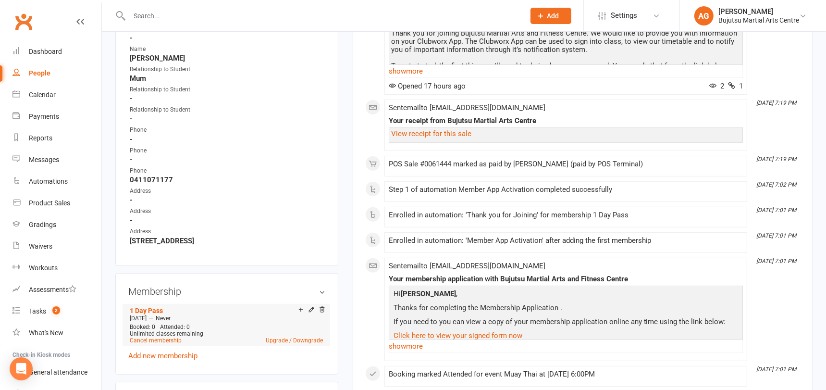
scroll to position [469, 0]
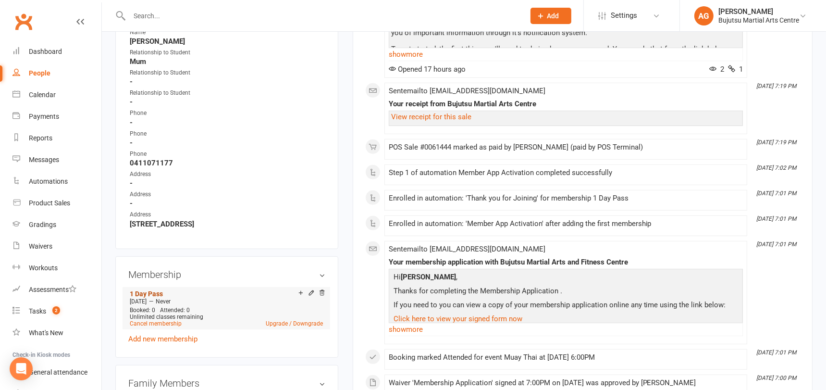
click at [146, 290] on link "1 Day Pass" at bounding box center [146, 294] width 33 height 8
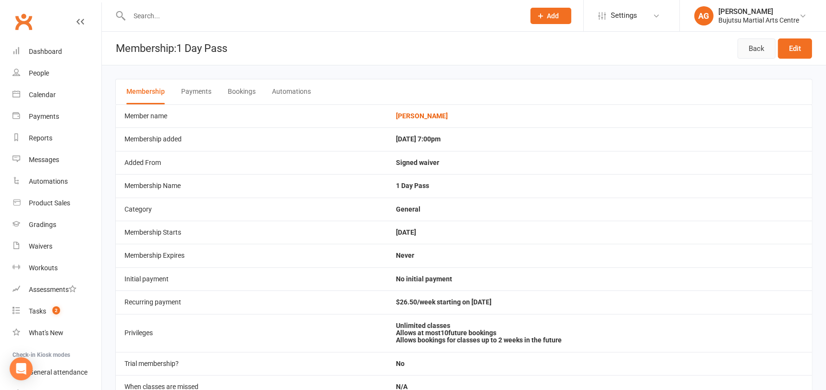
click at [753, 48] on link "Back" at bounding box center [757, 48] width 38 height 20
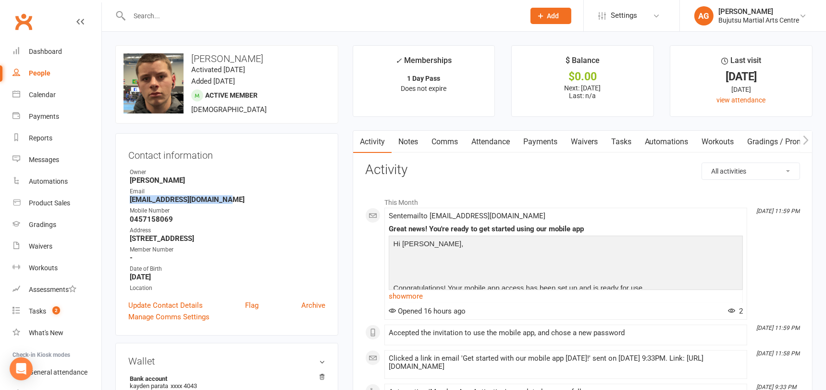
drag, startPoint x: 233, startPoint y: 200, endPoint x: 127, endPoint y: 197, distance: 105.8
click at [128, 197] on li "Email kaydenparata064@gmail.com" at bounding box center [226, 195] width 197 height 17
copy strong "kaydenparata064@gmail.com"
drag, startPoint x: 175, startPoint y: 218, endPoint x: 128, endPoint y: 219, distance: 47.1
click at [129, 219] on li "Mobile Number 0457158069" at bounding box center [226, 214] width 197 height 17
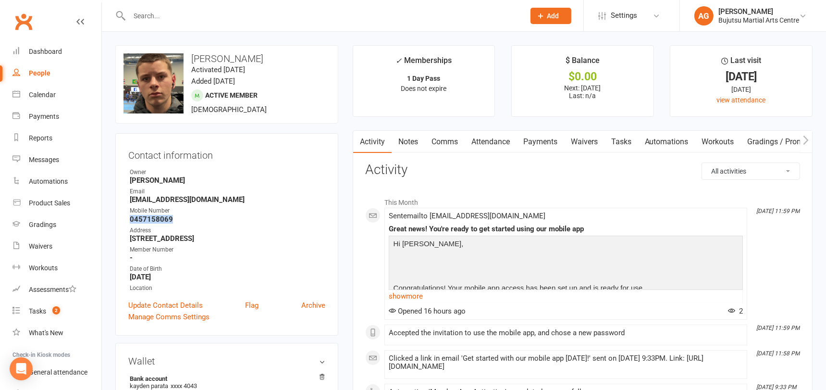
copy strong "0457158069"
